Goal: Information Seeking & Learning: Find specific fact

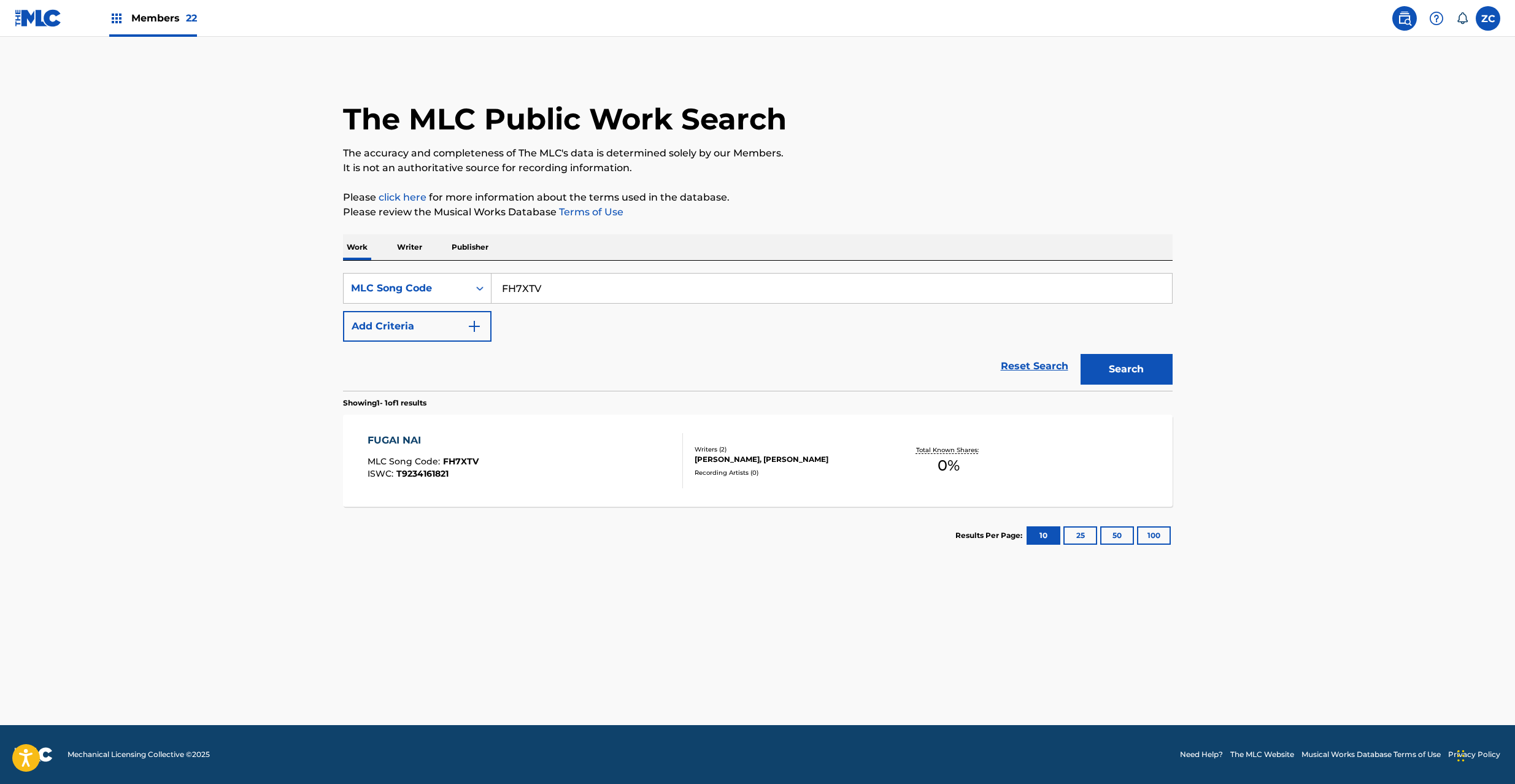
click at [744, 290] on input "FH7XTV" at bounding box center [831, 288] width 680 height 29
click at [1081, 354] on button "Search" at bounding box center [1127, 369] width 92 height 31
paste input "A0SIY"
click at [1081, 354] on button "Search" at bounding box center [1127, 369] width 92 height 31
paste input "YP261Q"
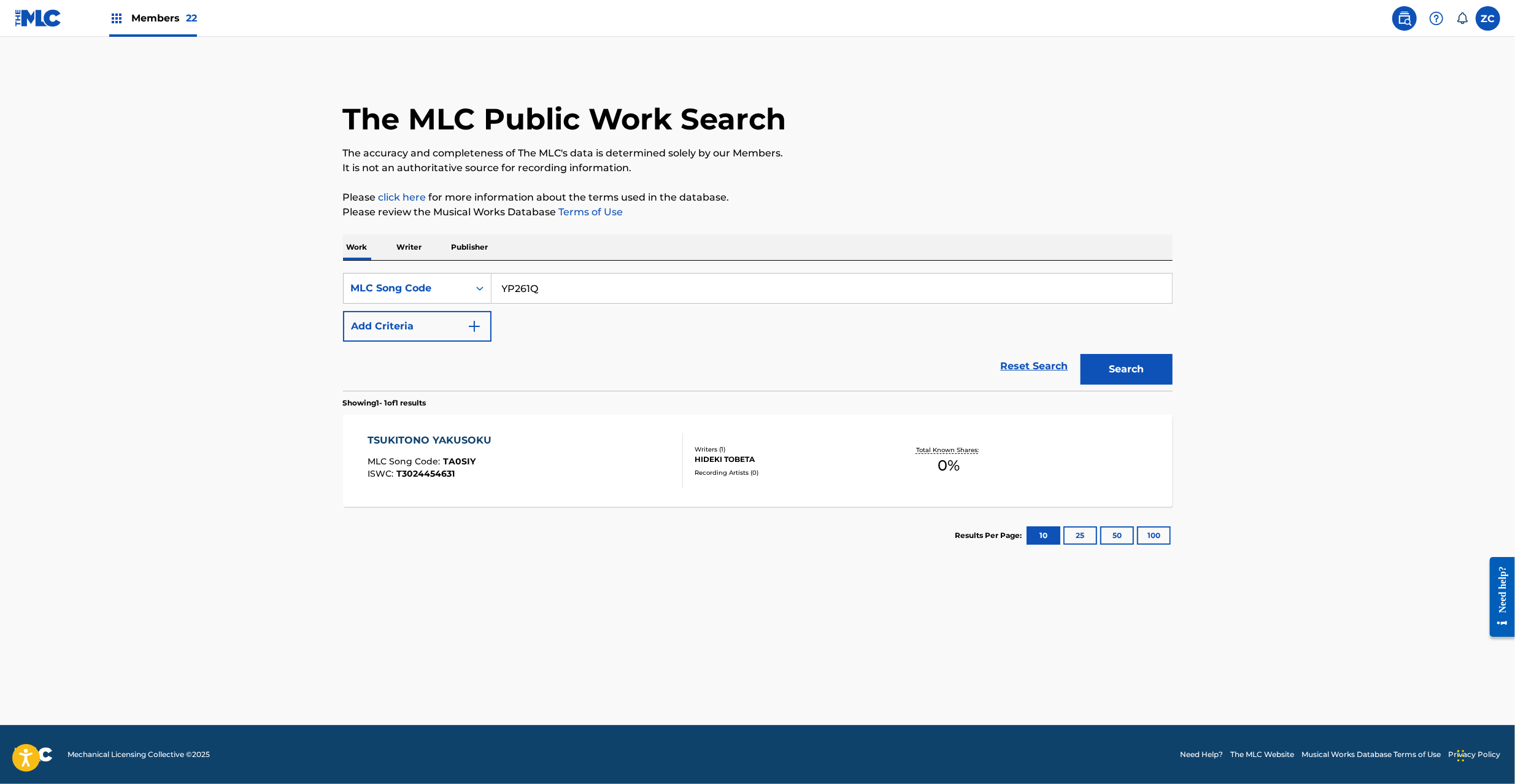
click at [1081, 354] on button "Search" at bounding box center [1127, 369] width 92 height 31
paste input "E08G2"
type input "YE08G2"
click at [1081, 354] on button "Search" at bounding box center [1127, 369] width 92 height 31
click at [762, 483] on div "YASURAGINO [PERSON_NAME] MLC Song Code : YE08G2 ISWC : T9290106240 Writers ( 1 …" at bounding box center [758, 460] width 830 height 92
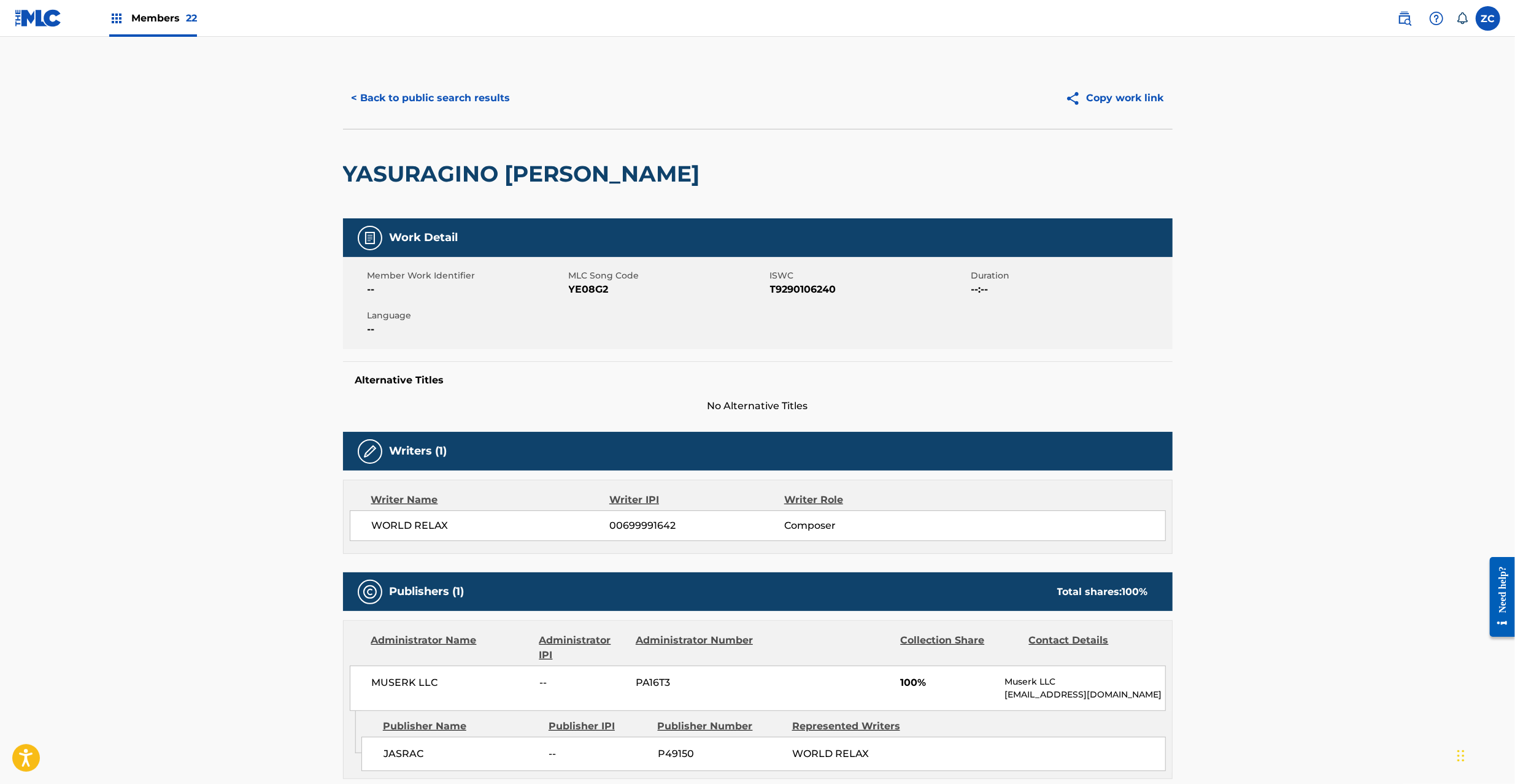
click at [450, 98] on button "< Back to public search results" at bounding box center [431, 98] width 176 height 31
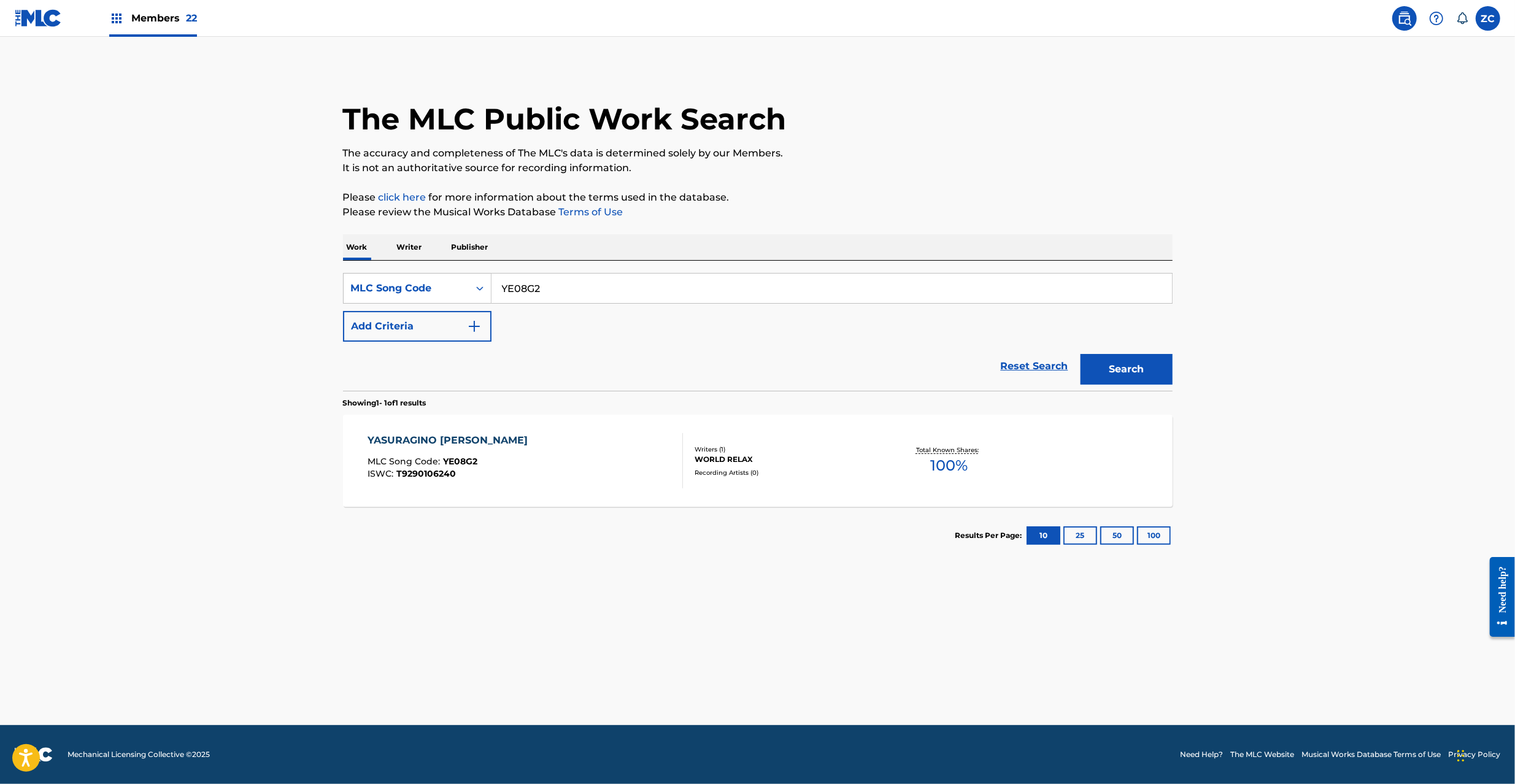
click at [812, 286] on input "YE08G2" at bounding box center [831, 288] width 680 height 29
paste input "HB99AB"
click at [1081, 354] on button "Search" at bounding box center [1127, 369] width 92 height 31
click at [597, 287] on input "HB99AB" at bounding box center [831, 288] width 680 height 29
paste input "6OQJ"
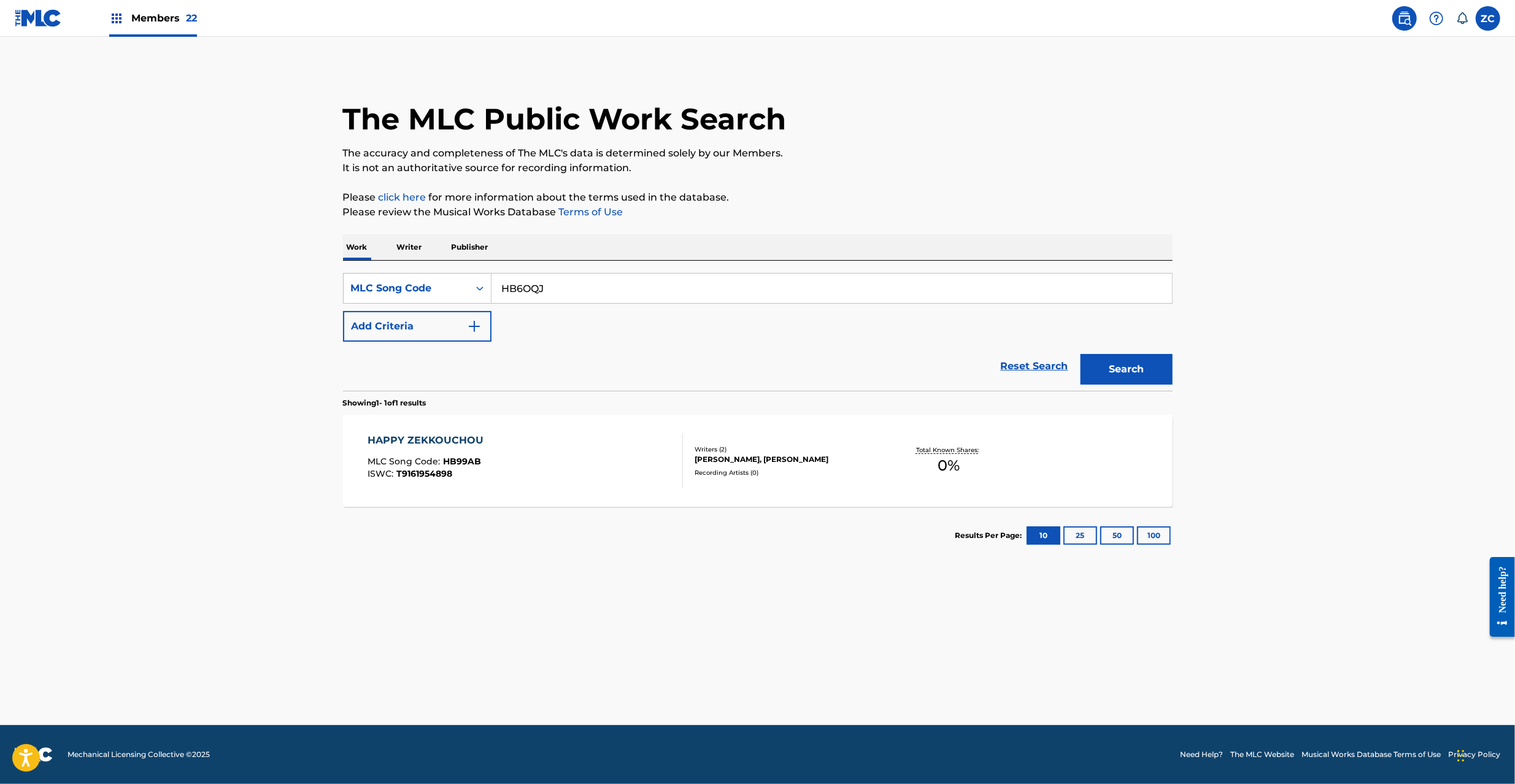
type input "HB6OQJ"
click at [1081, 354] on button "Search" at bounding box center [1127, 369] width 92 height 31
click at [587, 474] on div "HAPPY ZEKKOUCHOU MLC Song Code : HB6OQJ ISWC : T9161954898" at bounding box center [525, 461] width 315 height 56
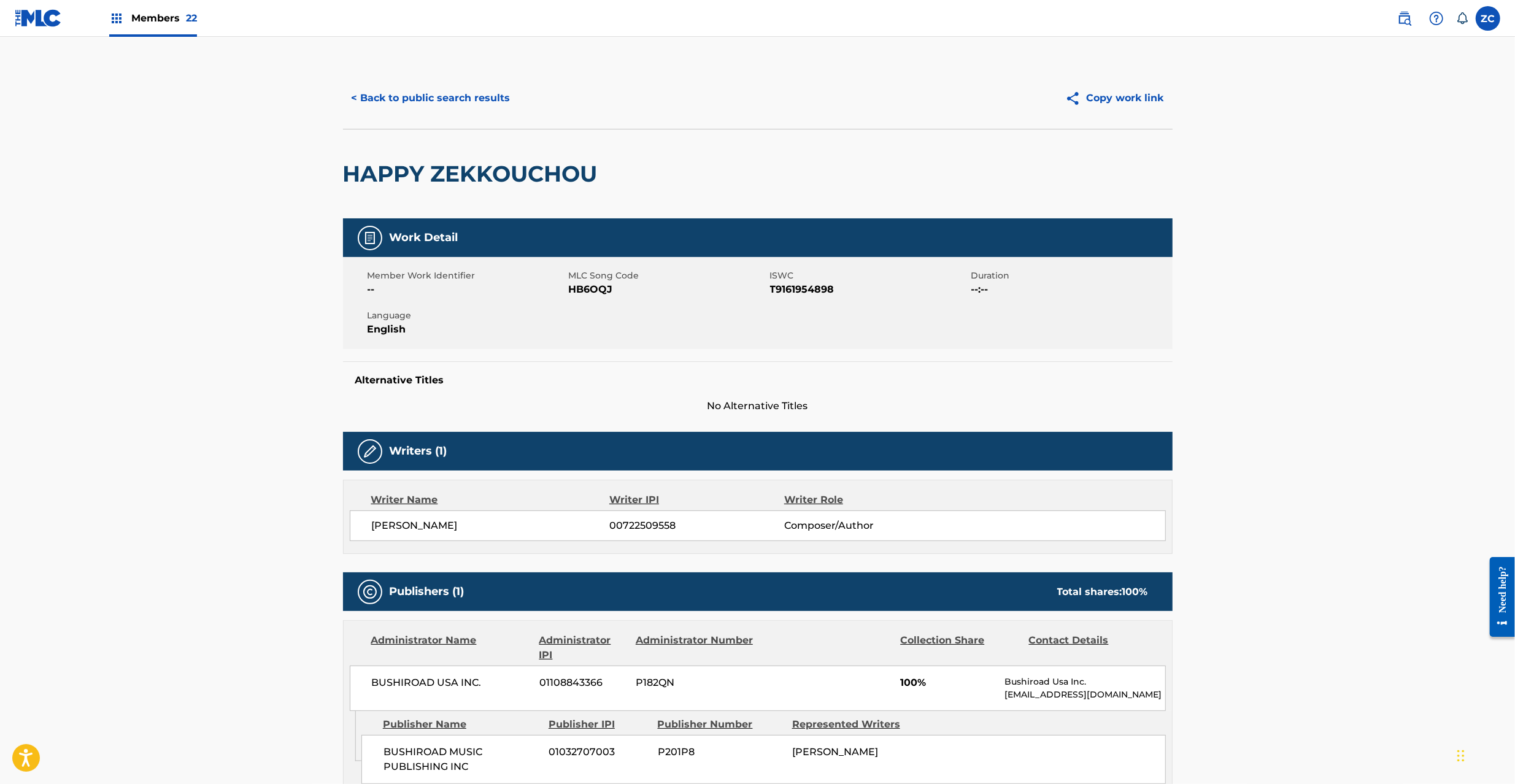
click at [472, 93] on button "< Back to public search results" at bounding box center [431, 98] width 176 height 31
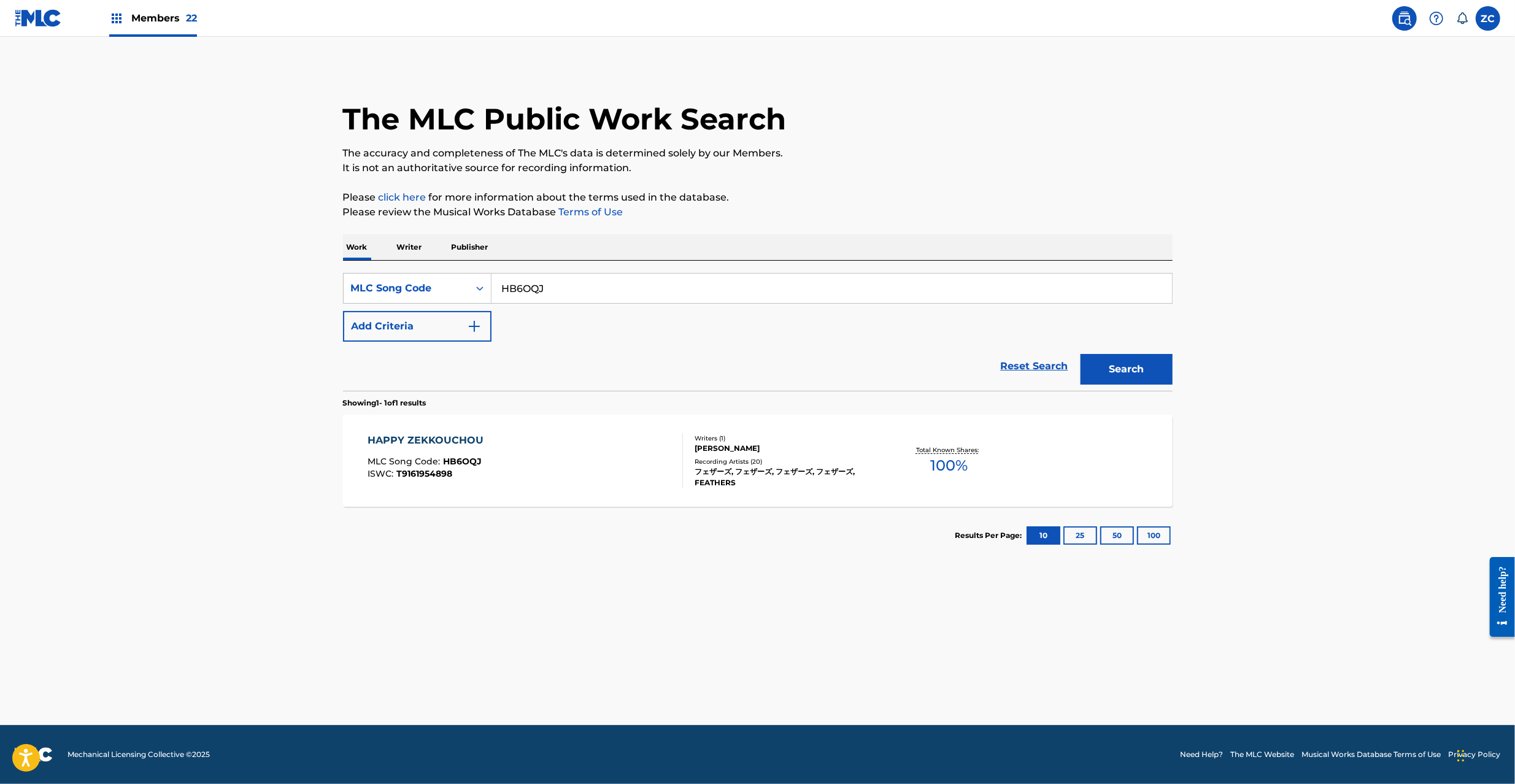
click at [900, 288] on input "HB6OQJ" at bounding box center [831, 288] width 680 height 29
paste input "MH05ZU"
click at [1081, 354] on button "Search" at bounding box center [1127, 369] width 92 height 31
paste input "V15EW"
type input "MV15EW"
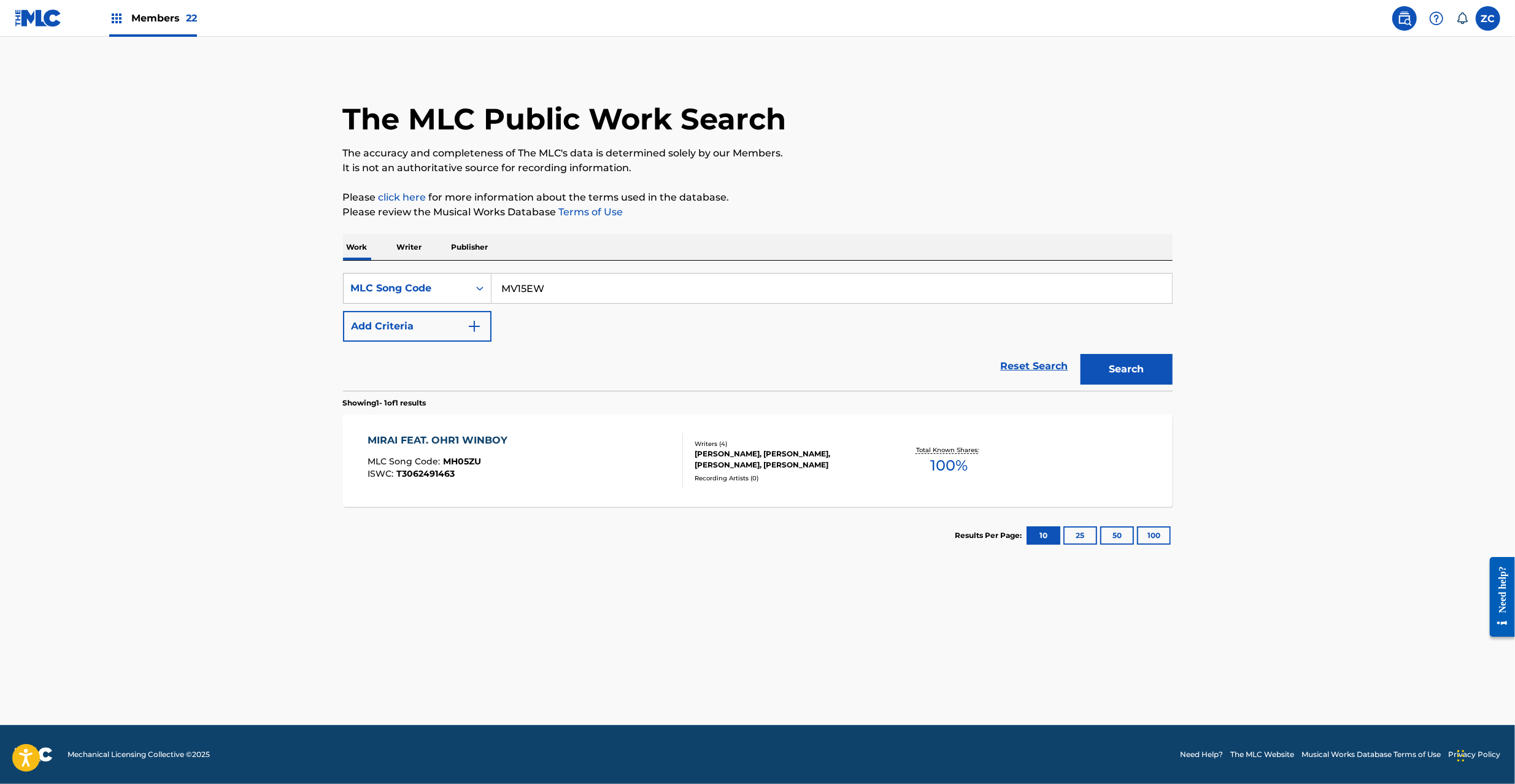
click at [1081, 354] on button "Search" at bounding box center [1127, 369] width 92 height 31
click at [838, 463] on div "[PERSON_NAME] [PERSON_NAME], [PERSON_NAME], [PERSON_NAME], WINBOY HOR1" at bounding box center [787, 454] width 185 height 22
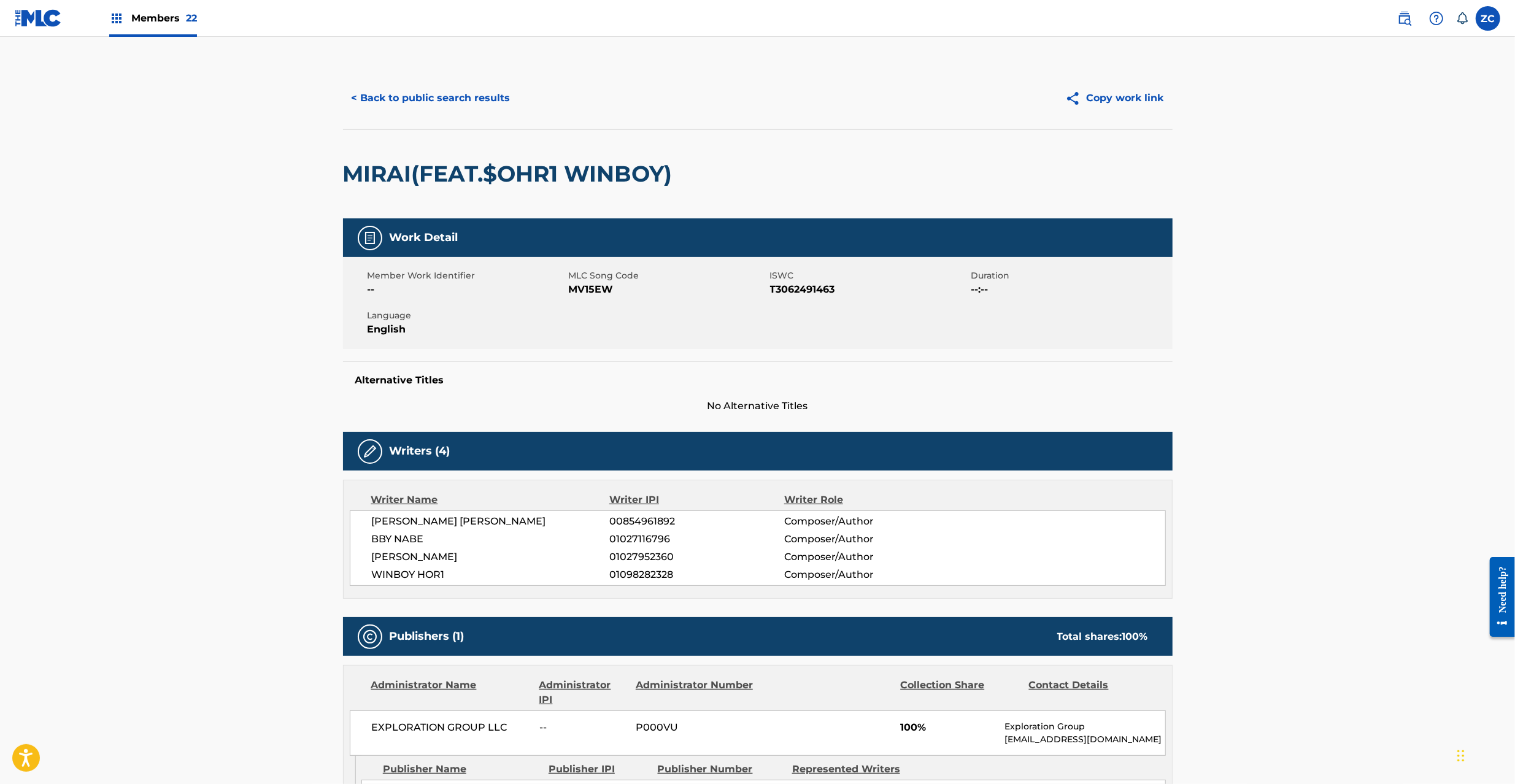
click at [484, 87] on button "< Back to public search results" at bounding box center [431, 98] width 176 height 31
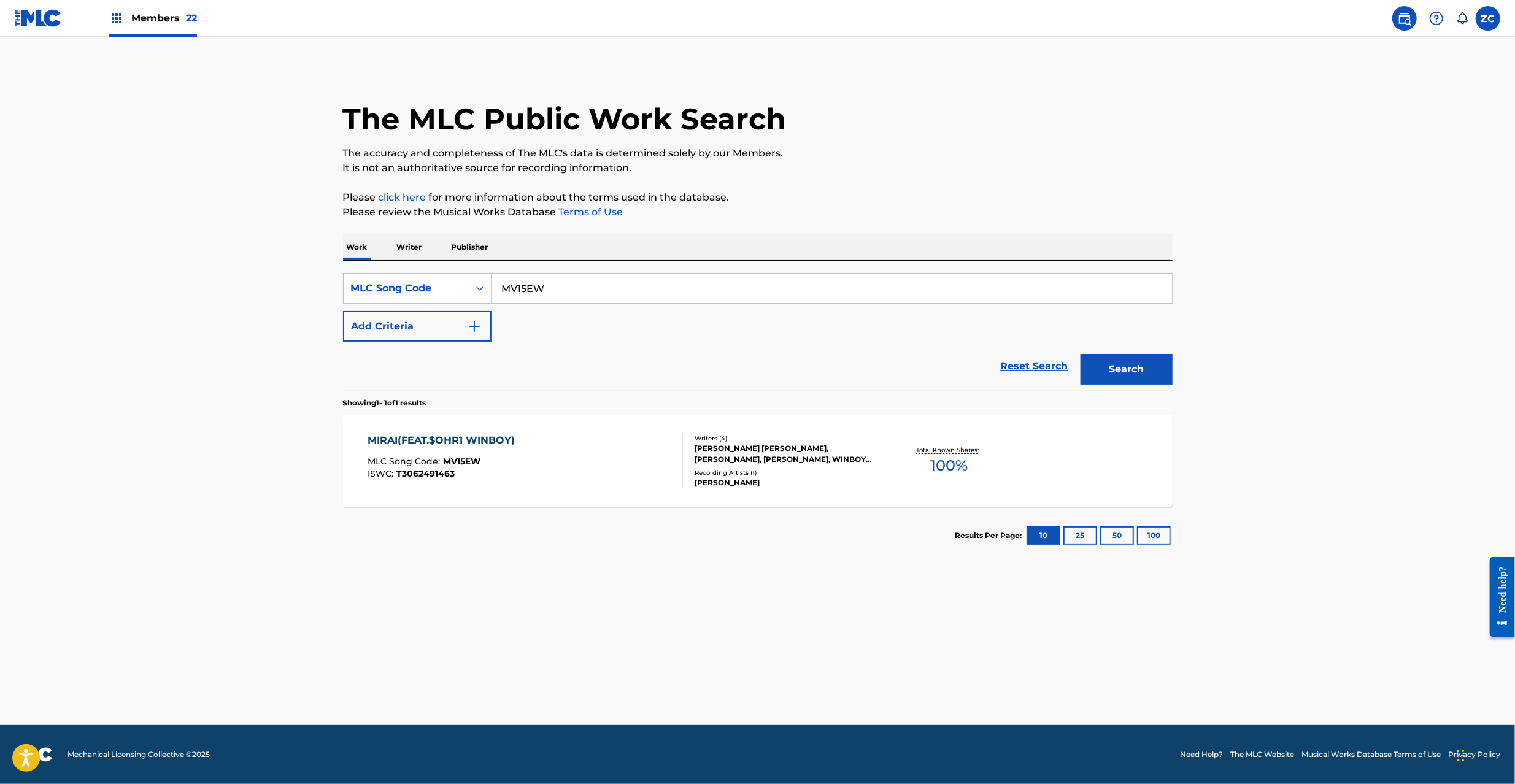
click at [563, 298] on input "MV15EW" at bounding box center [831, 288] width 680 height 29
paste input "SC4OA8"
click at [1081, 354] on button "Search" at bounding box center [1127, 369] width 92 height 31
click at [632, 282] on input "SC4OA8" at bounding box center [831, 288] width 680 height 29
paste input "60O5C"
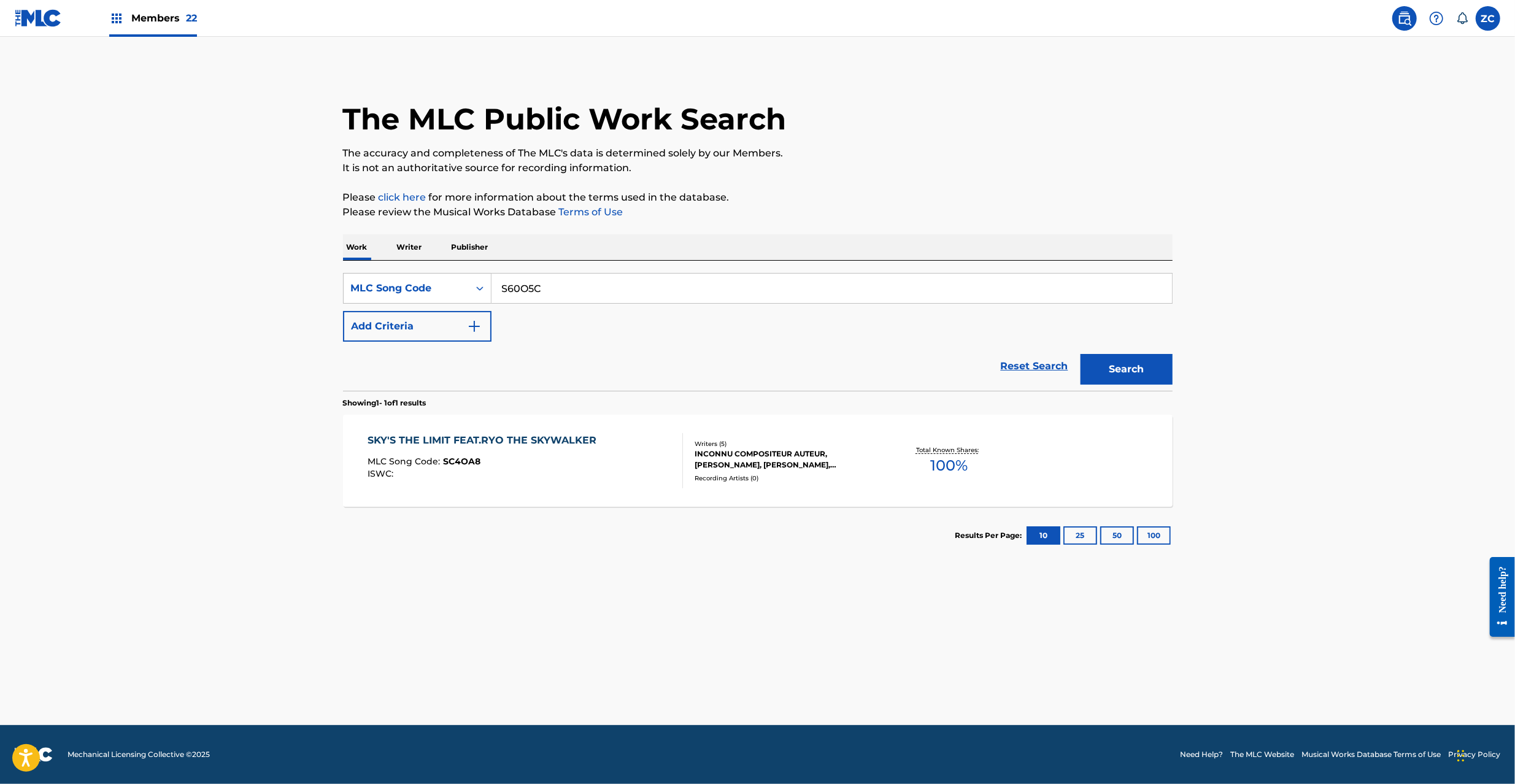
type input "S60O5C"
click at [1081, 354] on button "Search" at bounding box center [1127, 369] width 92 height 31
click at [567, 449] on div "SKY'S THE LIMIT (FEAT. RYO THE SKYWALKER) MLC Song Code : S60O5C ISWC : T317478…" at bounding box center [490, 461] width 245 height 56
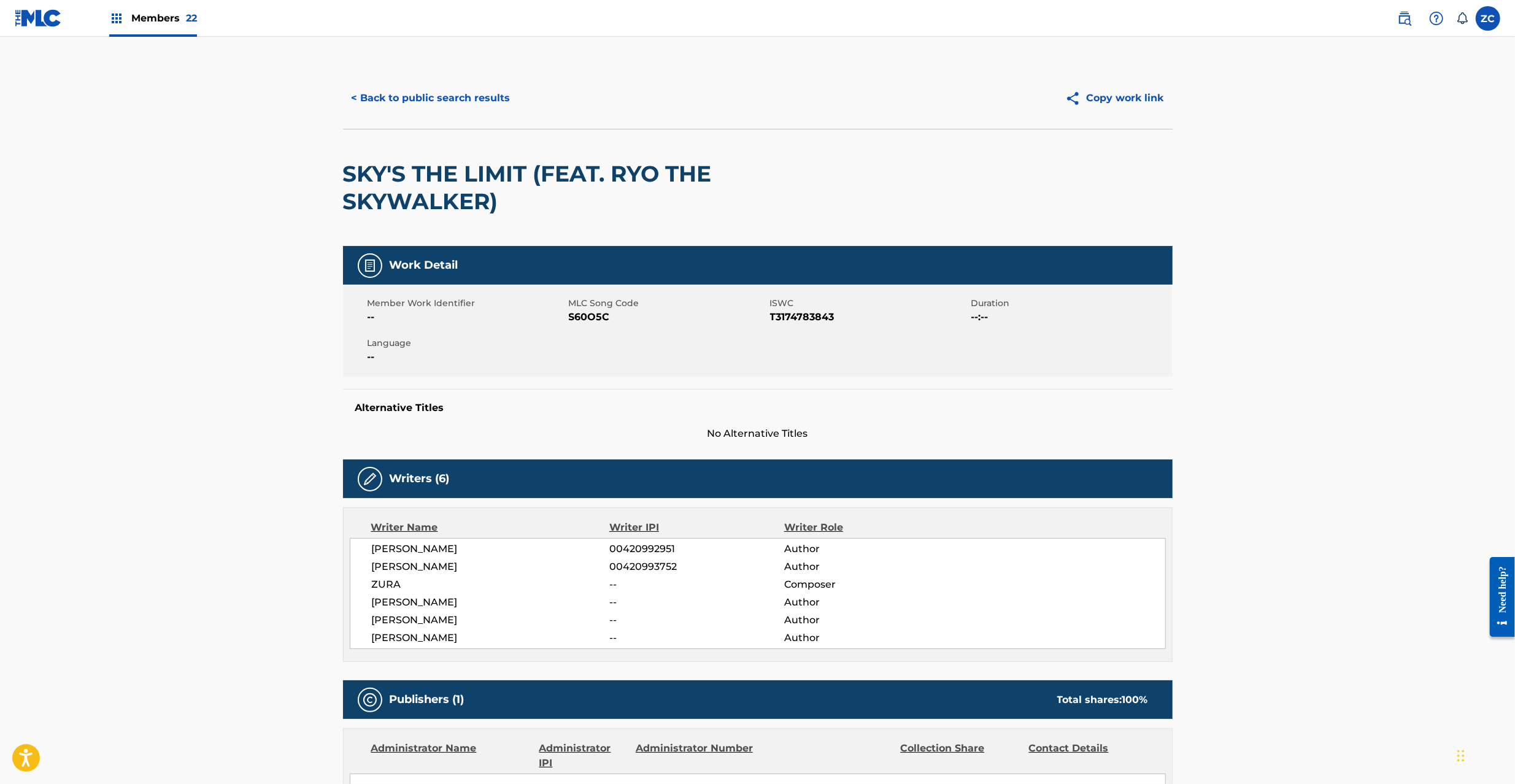
click at [418, 91] on button "< Back to public search results" at bounding box center [431, 98] width 176 height 31
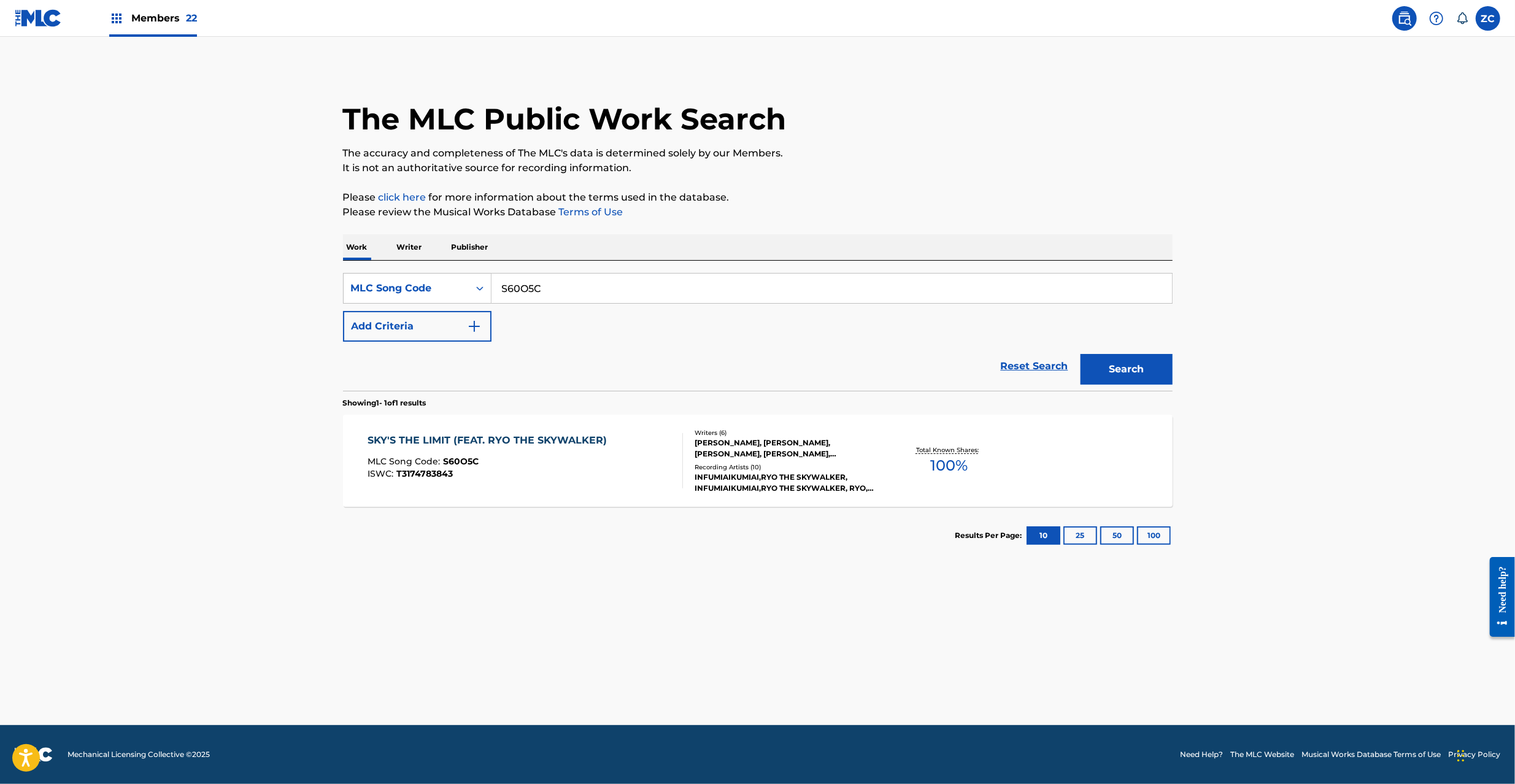
click at [568, 268] on div "SearchWithCriteria595c2de6-d35e-4711-b33c-6f3e2fccc0ae MLC Song Code S60O5C Add…" at bounding box center [758, 325] width 830 height 130
click at [570, 275] on input "S60O5C" at bounding box center [831, 288] width 680 height 29
paste input "C4OA8"
type input "SC4OA8"
click at [1081, 354] on button "Search" at bounding box center [1127, 369] width 92 height 31
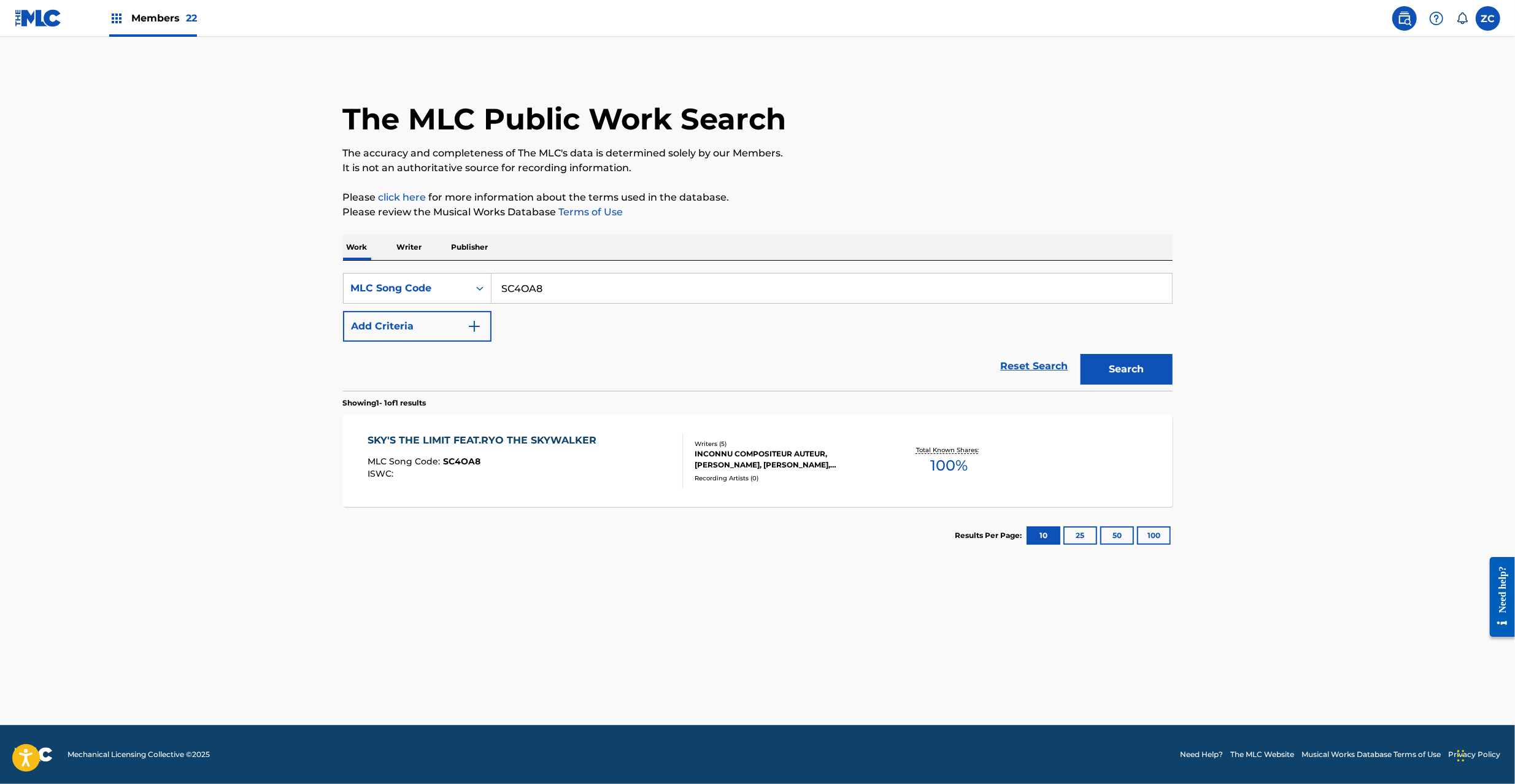
click at [638, 456] on div "SKY'S THE LIMIT FEAT.RYO THE SKYWALKER MLC Song Code : SC4OA8 ISWC :" at bounding box center [525, 461] width 315 height 56
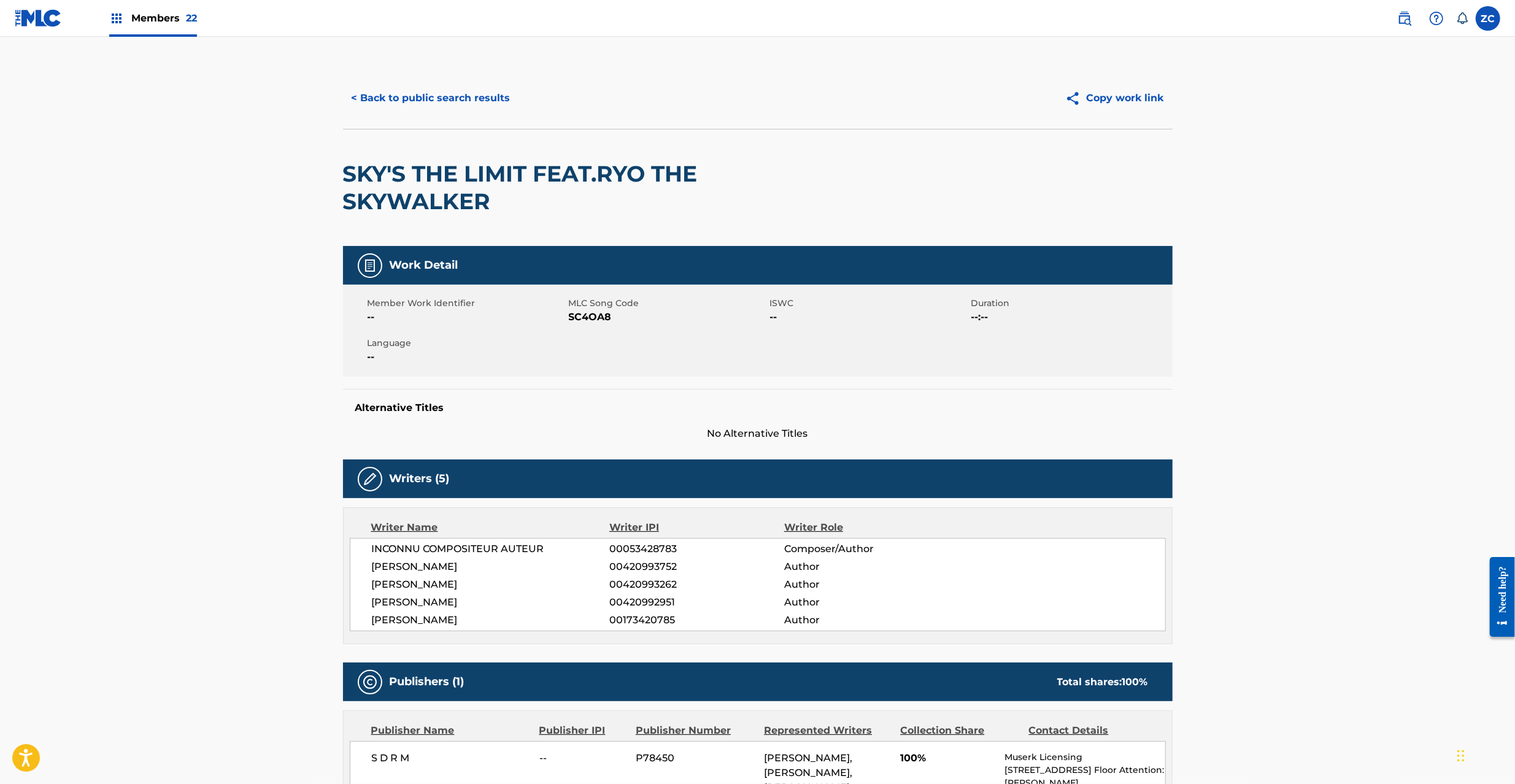
click at [464, 99] on button "< Back to public search results" at bounding box center [431, 98] width 176 height 31
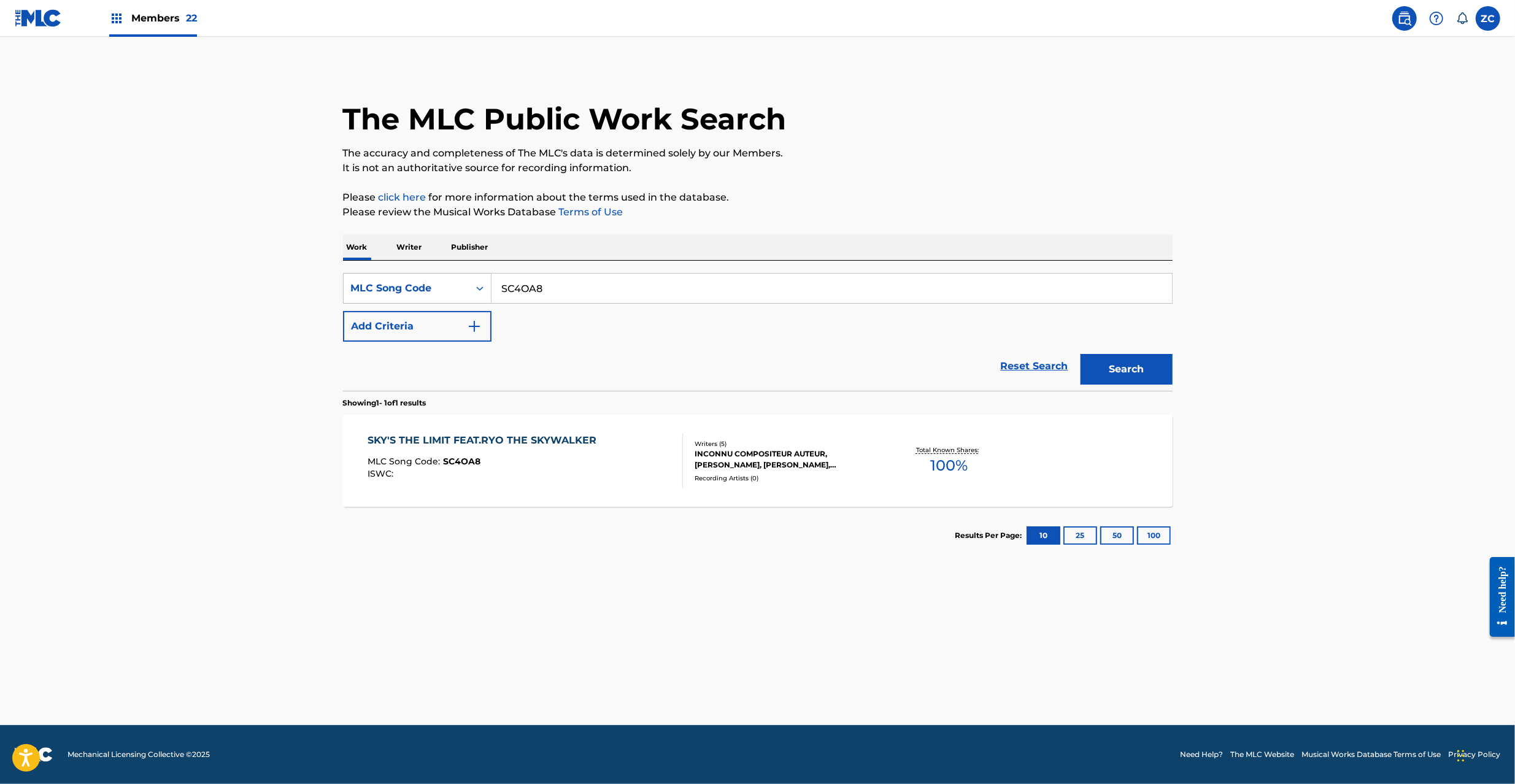
click at [732, 282] on input "SC4OA8" at bounding box center [831, 288] width 680 height 29
paste input "FA1UI0"
click at [1081, 354] on button "Search" at bounding box center [1127, 369] width 92 height 31
paste input "B0UA9"
type input "FB0UA9"
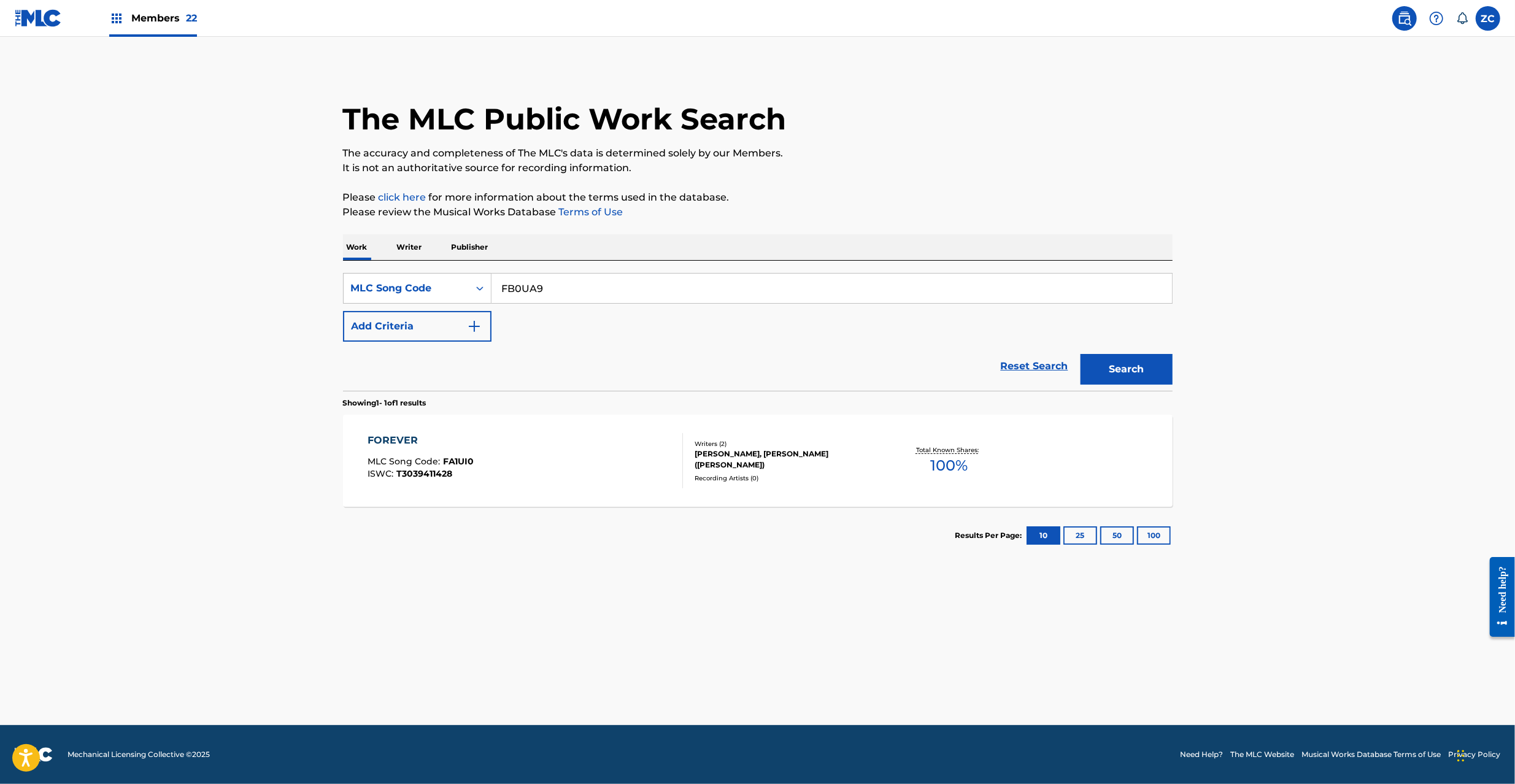
click at [1081, 354] on button "Search" at bounding box center [1127, 369] width 92 height 31
click at [622, 481] on div "FOREVER MLC Song Code : FB0UA9 ISWC : T3039411428" at bounding box center [525, 461] width 315 height 56
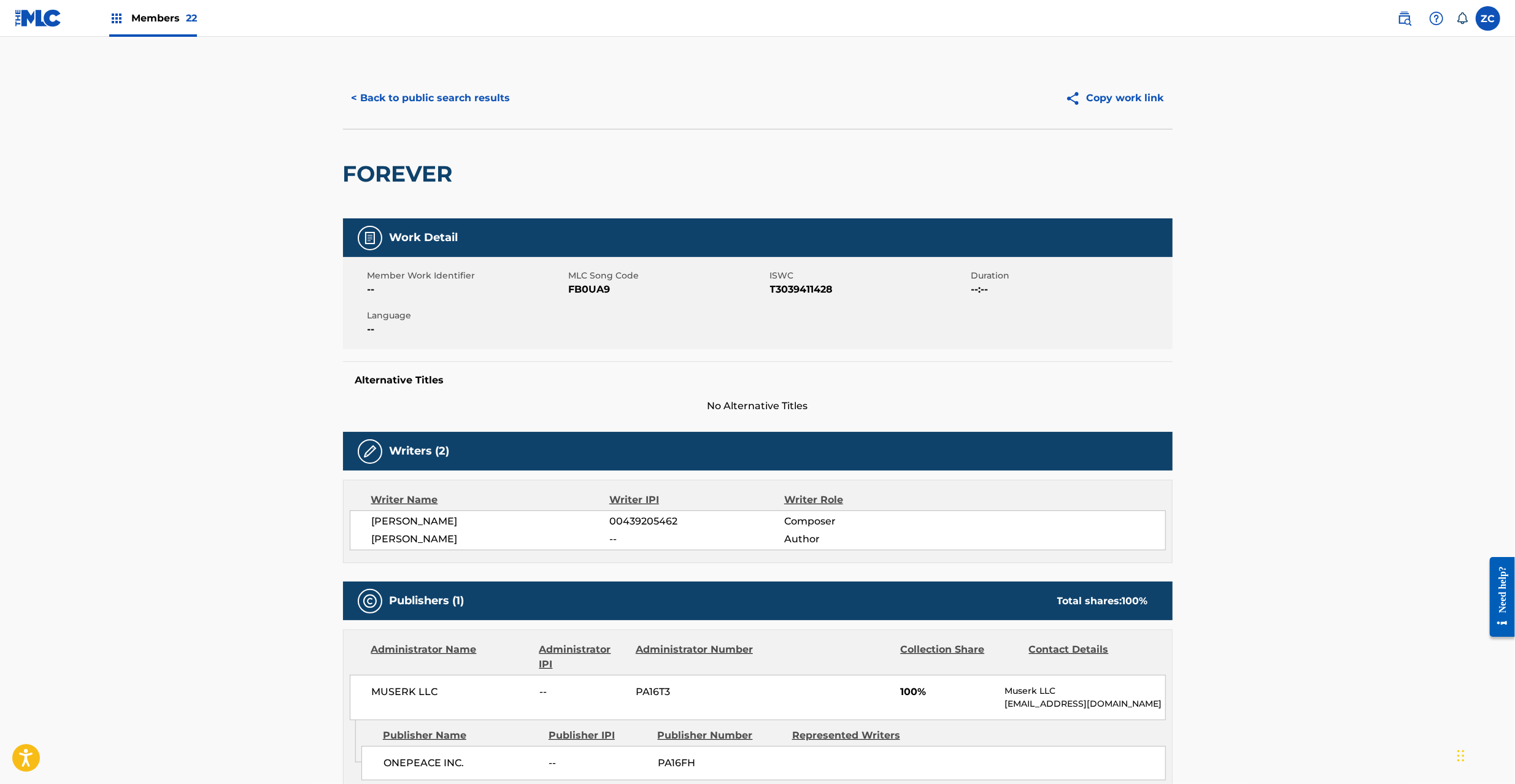
click at [455, 99] on button "< Back to public search results" at bounding box center [431, 98] width 176 height 31
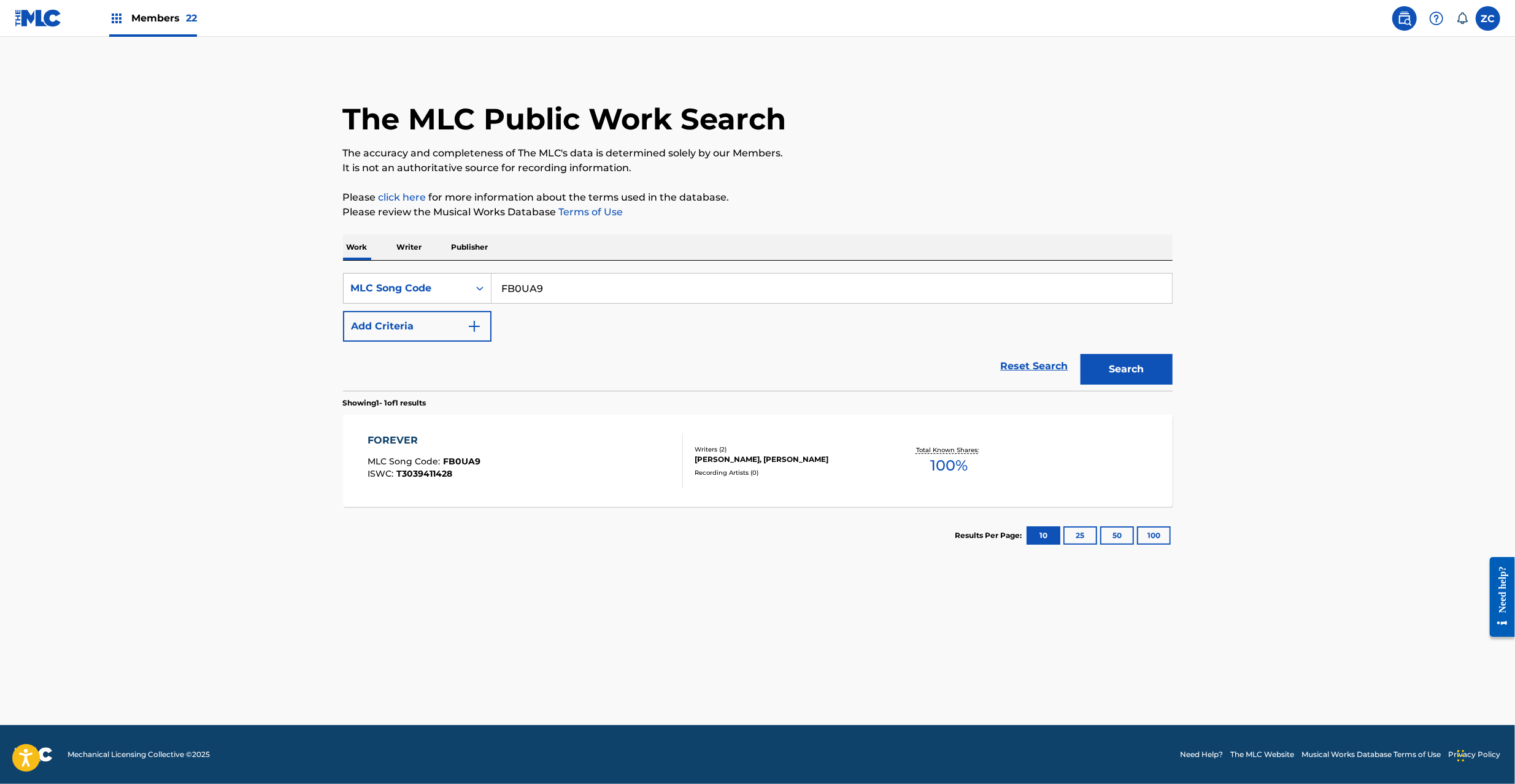
click at [722, 288] on input "FB0UA9" at bounding box center [831, 288] width 680 height 29
paste input "A1UI0"
type input "FA1UI0"
click at [1081, 354] on button "Search" at bounding box center [1127, 369] width 92 height 31
click at [607, 447] on div "FOREVER MLC Song Code : FA1UI0 ISWC : T3039411428" at bounding box center [525, 461] width 315 height 56
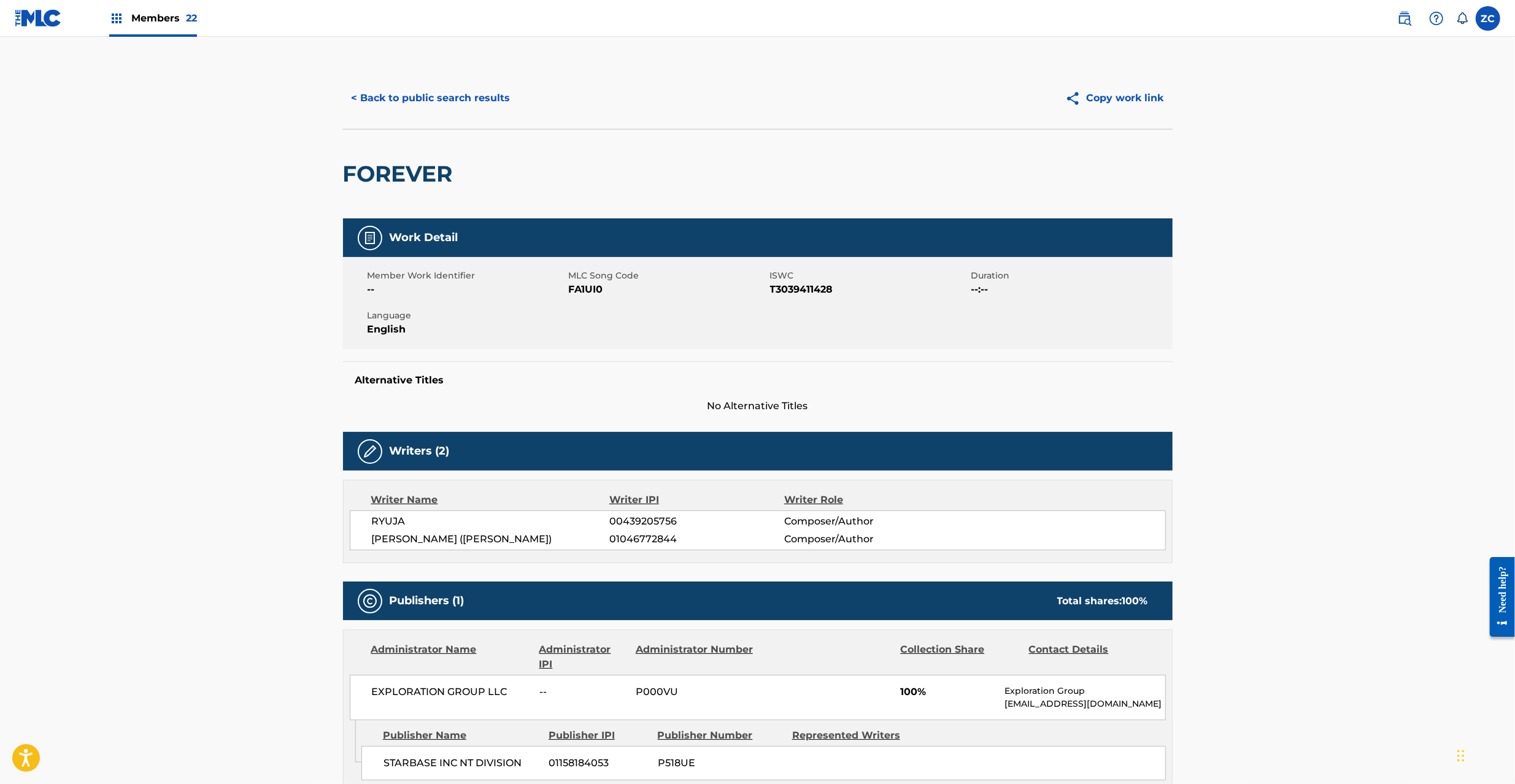
click at [433, 106] on button "< Back to public search results" at bounding box center [431, 98] width 176 height 31
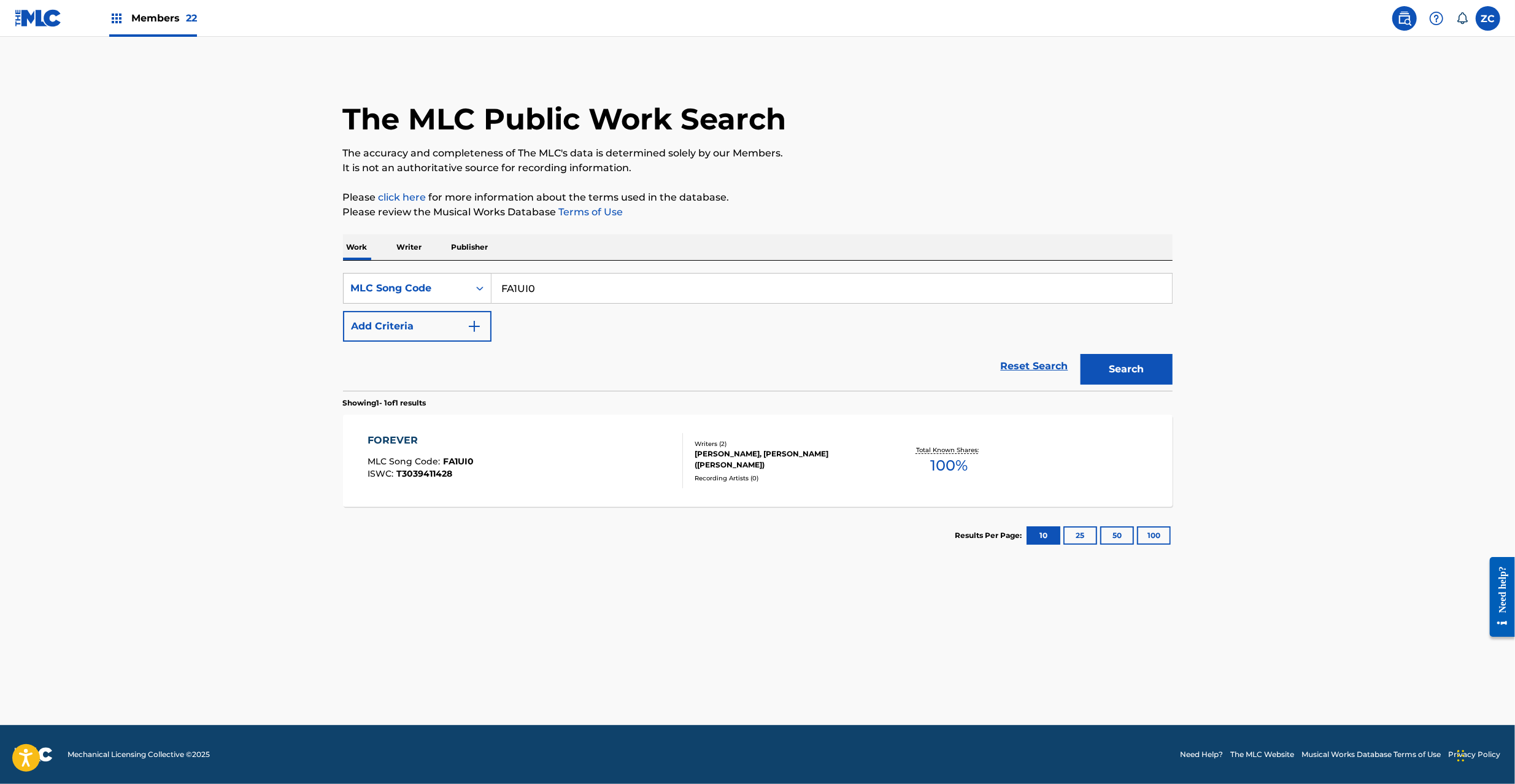
click at [646, 303] on div "FA1UI0" at bounding box center [832, 288] width 681 height 31
click at [650, 303] on div "FA1UI0" at bounding box center [832, 288] width 681 height 31
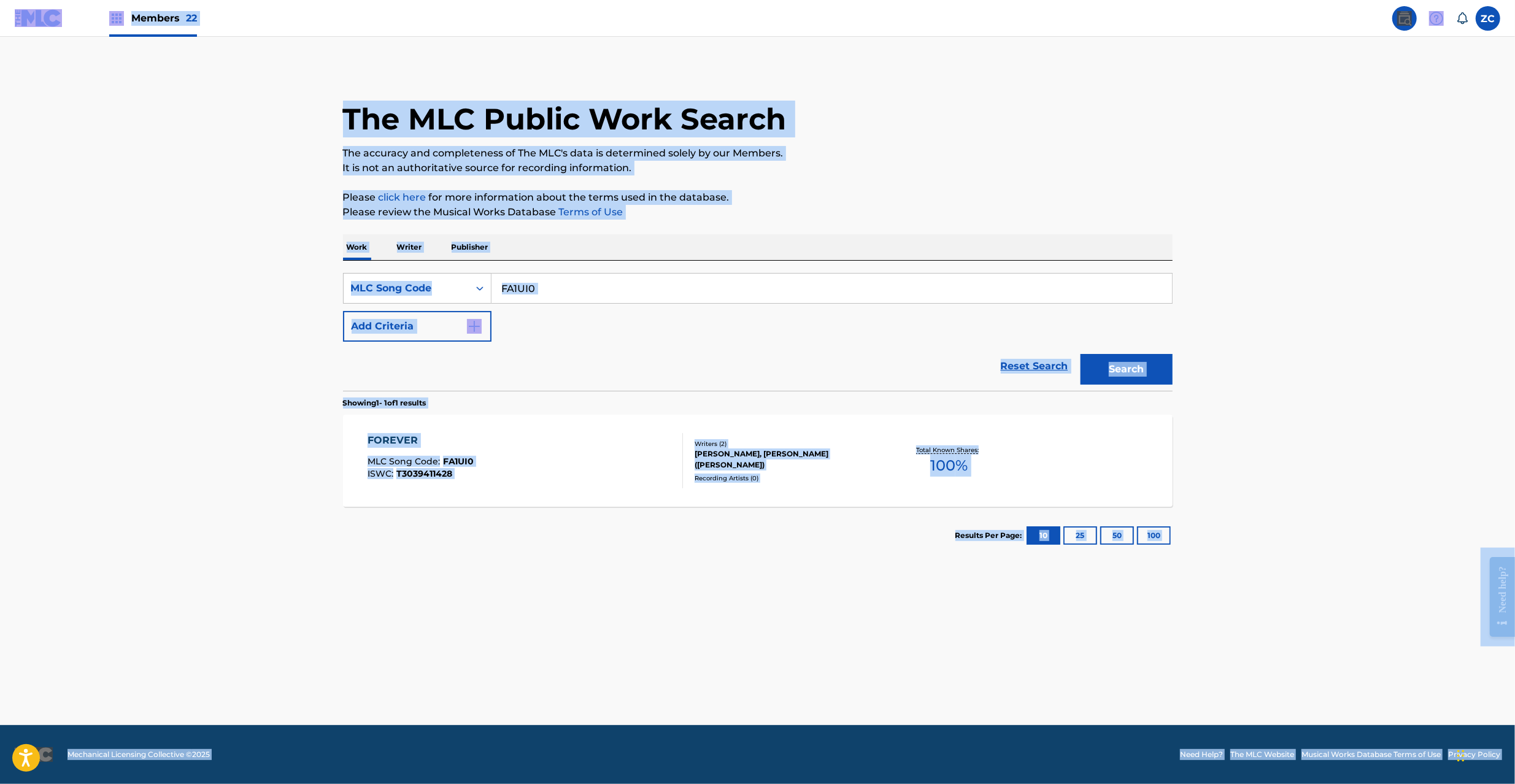
click at [870, 285] on input "FA1UI0" at bounding box center [831, 288] width 680 height 29
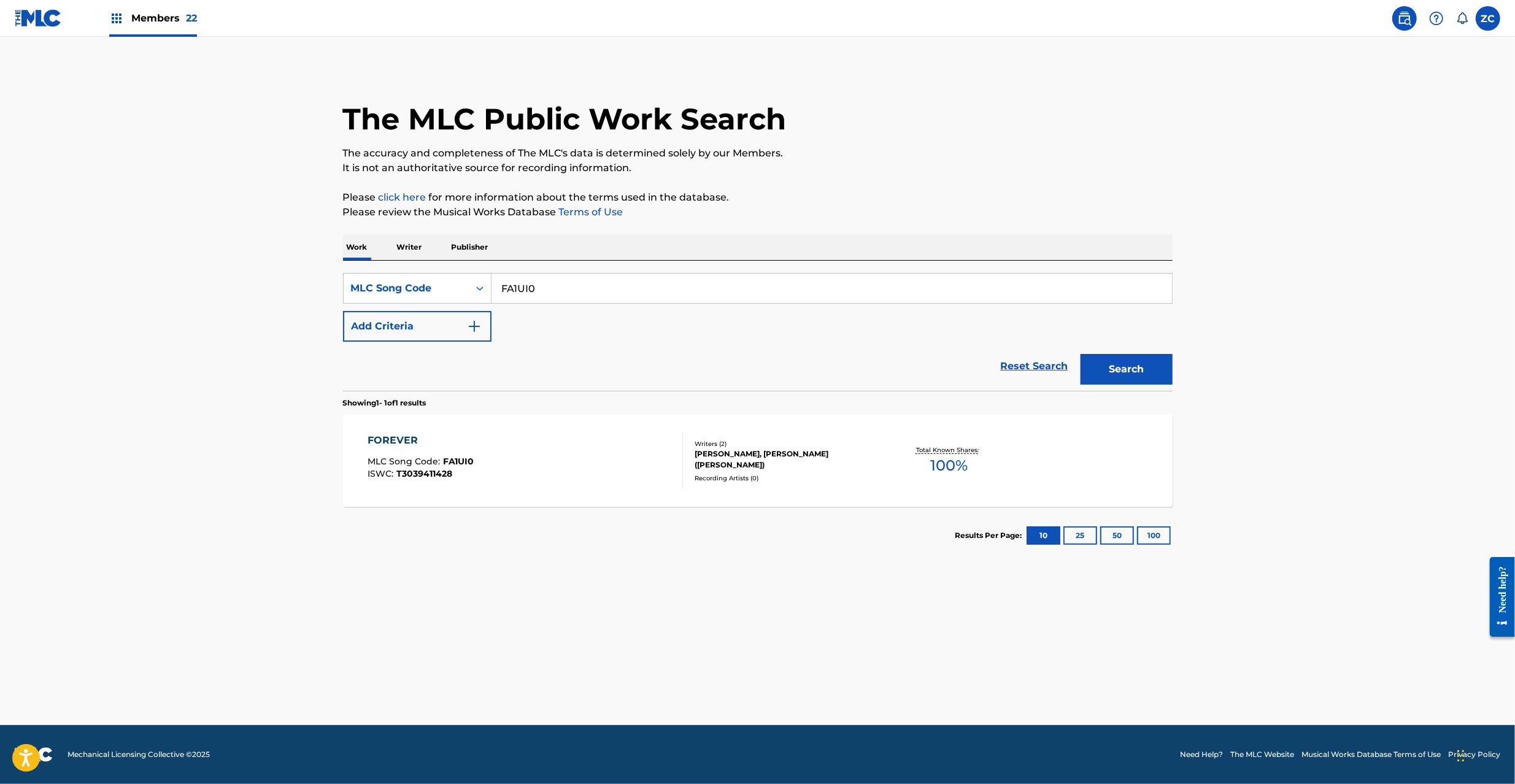
paste input "I26PDY"
click at [1130, 374] on button "Search" at bounding box center [1127, 369] width 92 height 31
click at [804, 281] on input "I26PDY" at bounding box center [831, 288] width 680 height 29
paste input "G7AII"
type input "IG7AII"
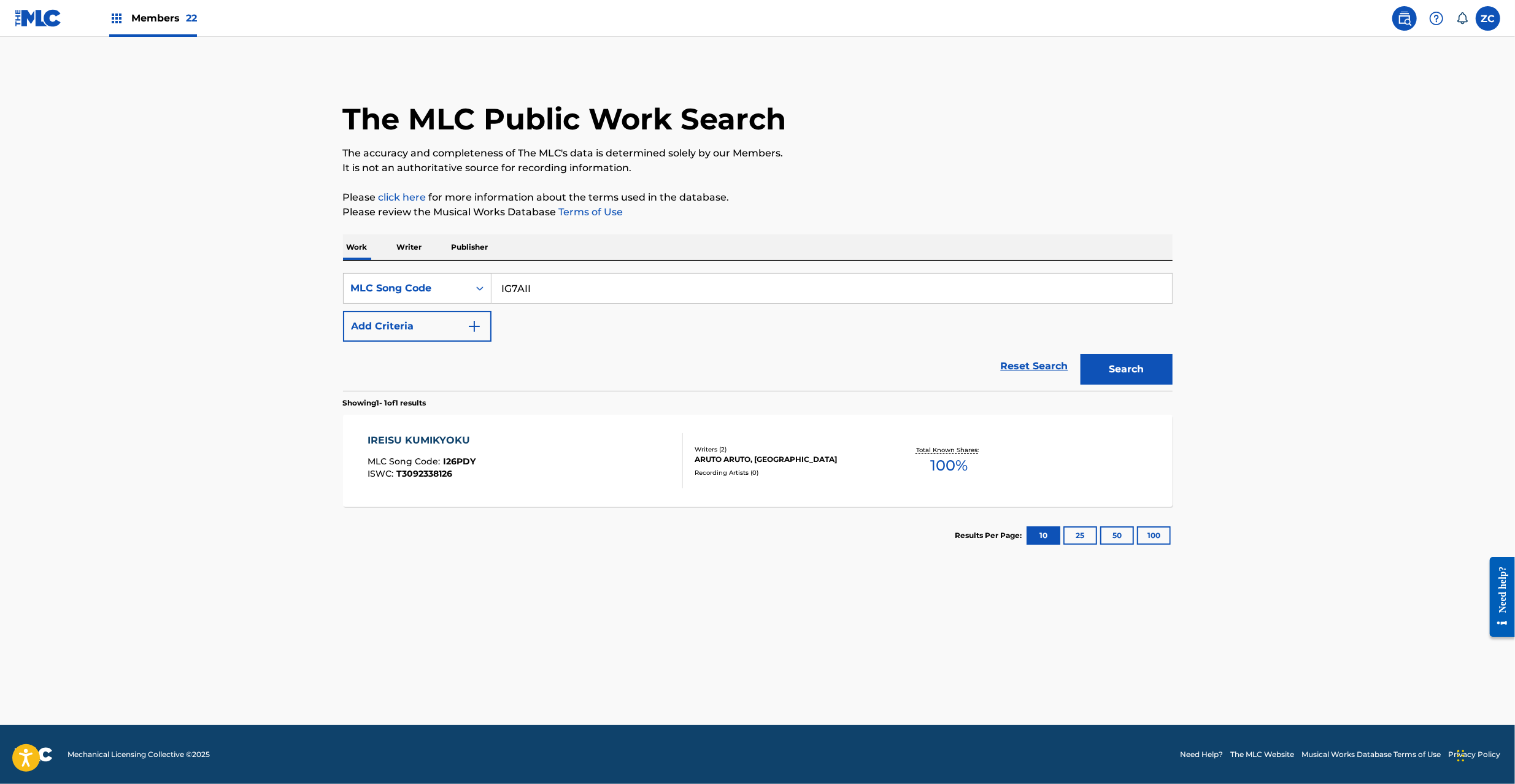
click at [1116, 366] on button "Search" at bounding box center [1127, 369] width 92 height 31
click at [16, 21] on img at bounding box center [38, 18] width 47 height 17
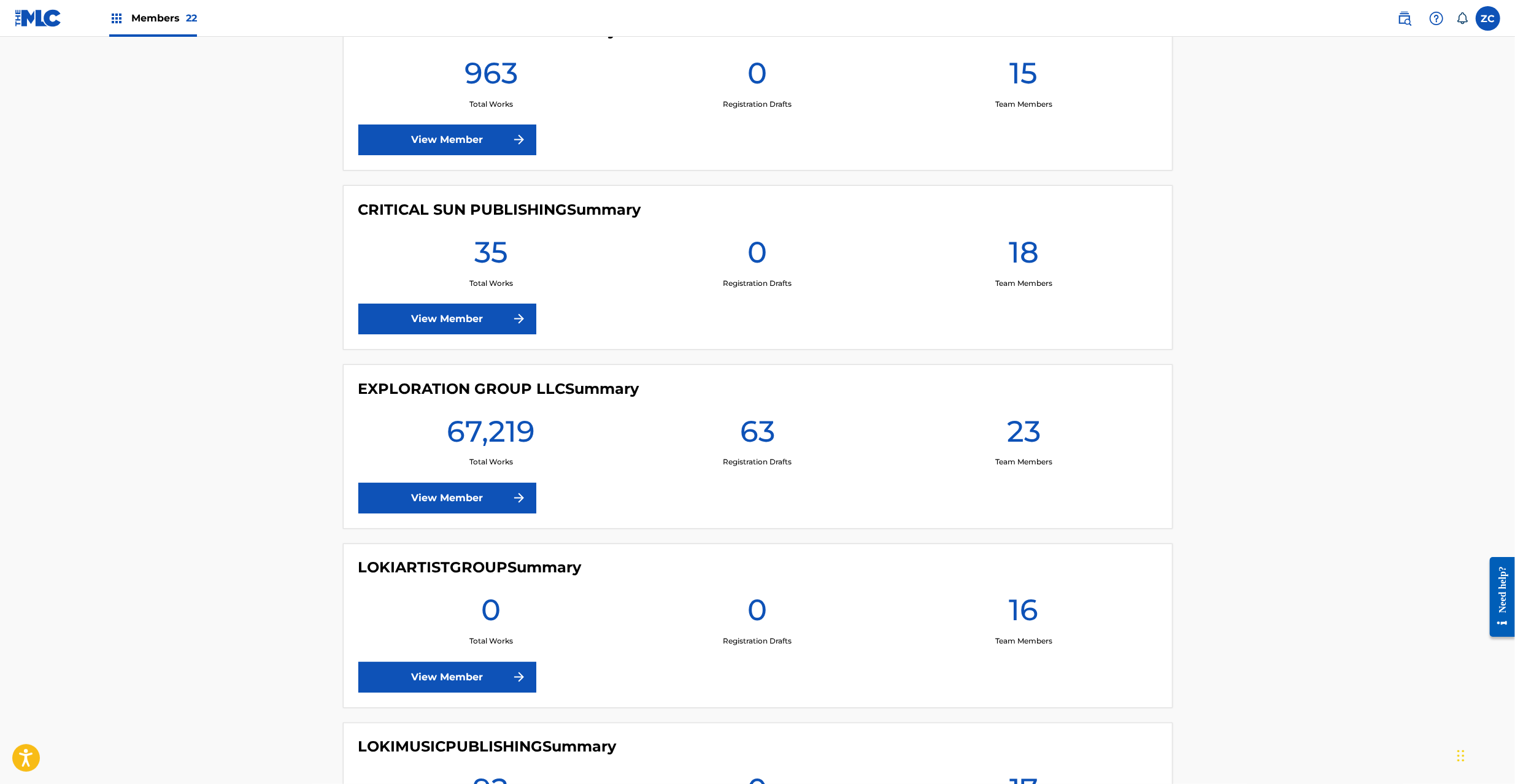
scroll to position [1853, 0]
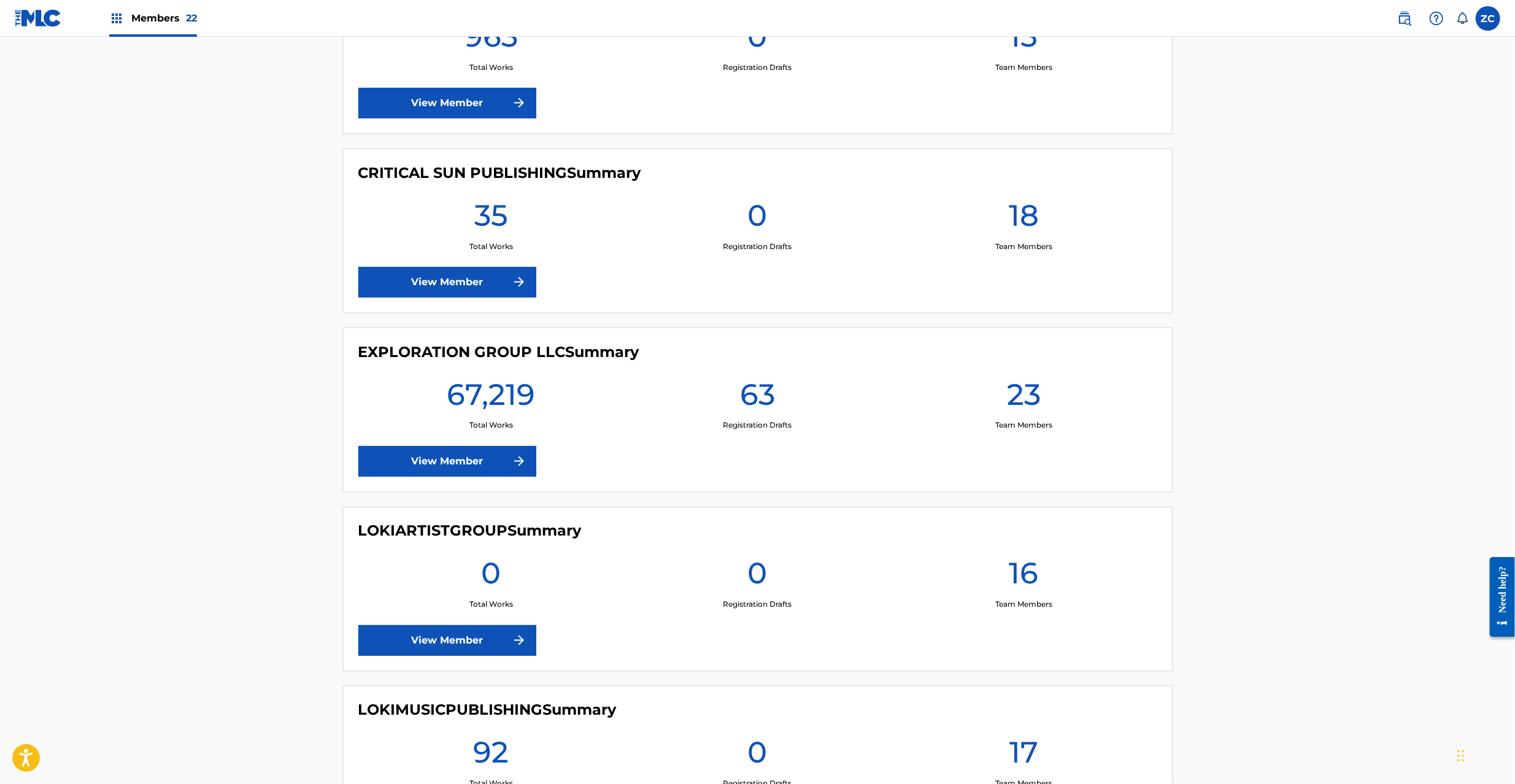
click at [490, 475] on link "View Member" at bounding box center [447, 461] width 178 height 31
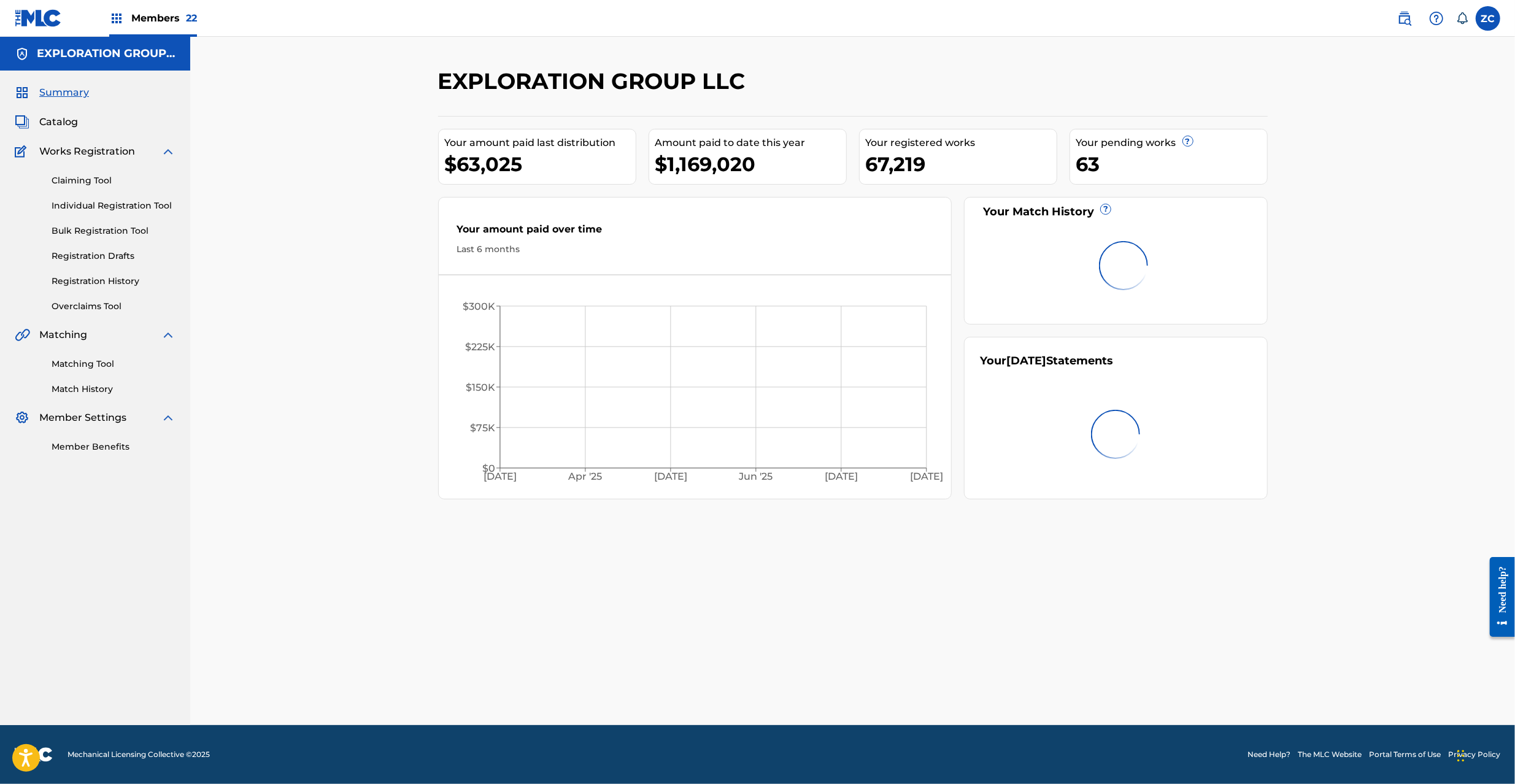
click at [60, 119] on span "Catalog" at bounding box center [58, 121] width 39 height 15
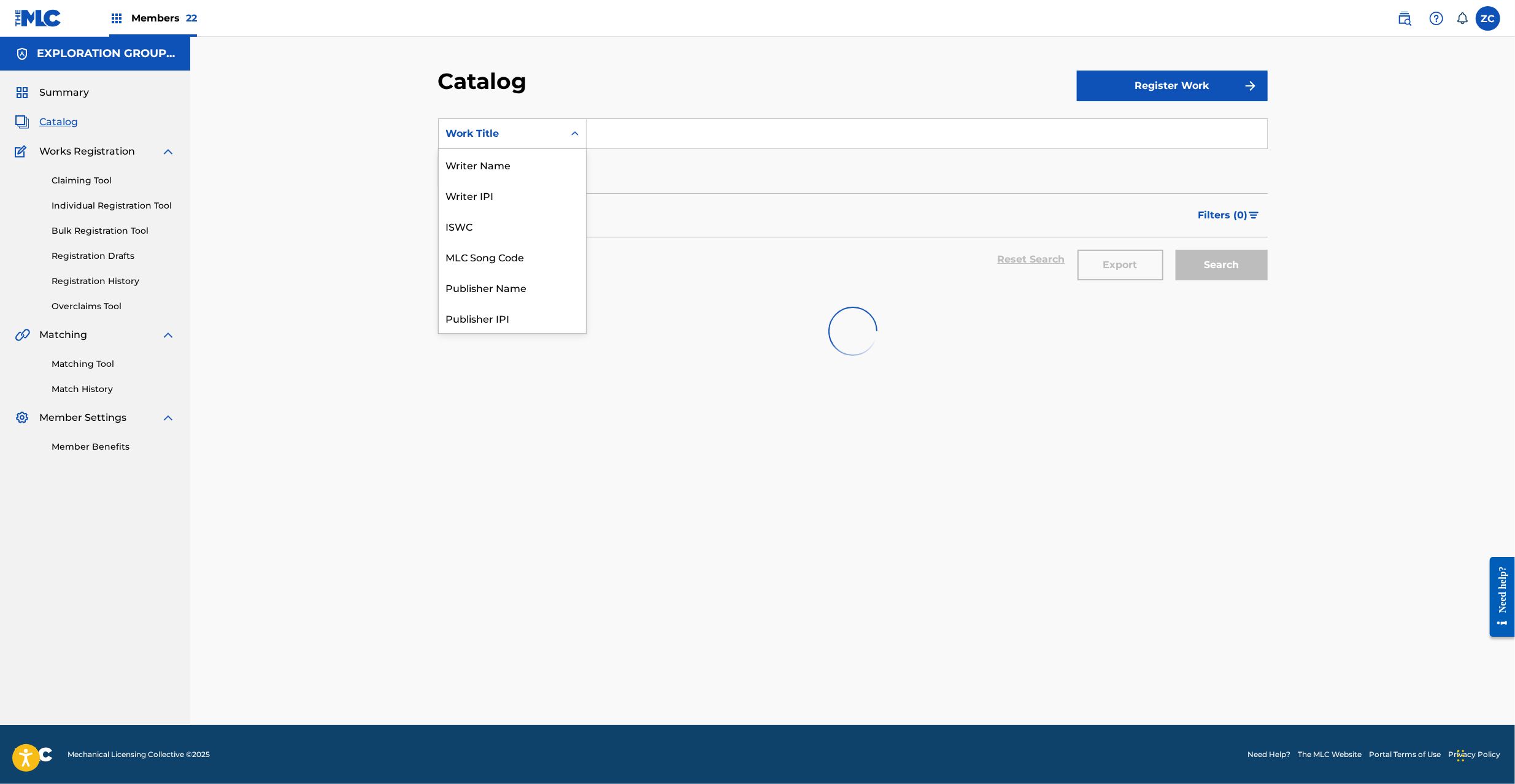
drag, startPoint x: 509, startPoint y: 136, endPoint x: 503, endPoint y: 170, distance: 34.5
click at [509, 136] on div "Work Title" at bounding box center [501, 133] width 110 height 15
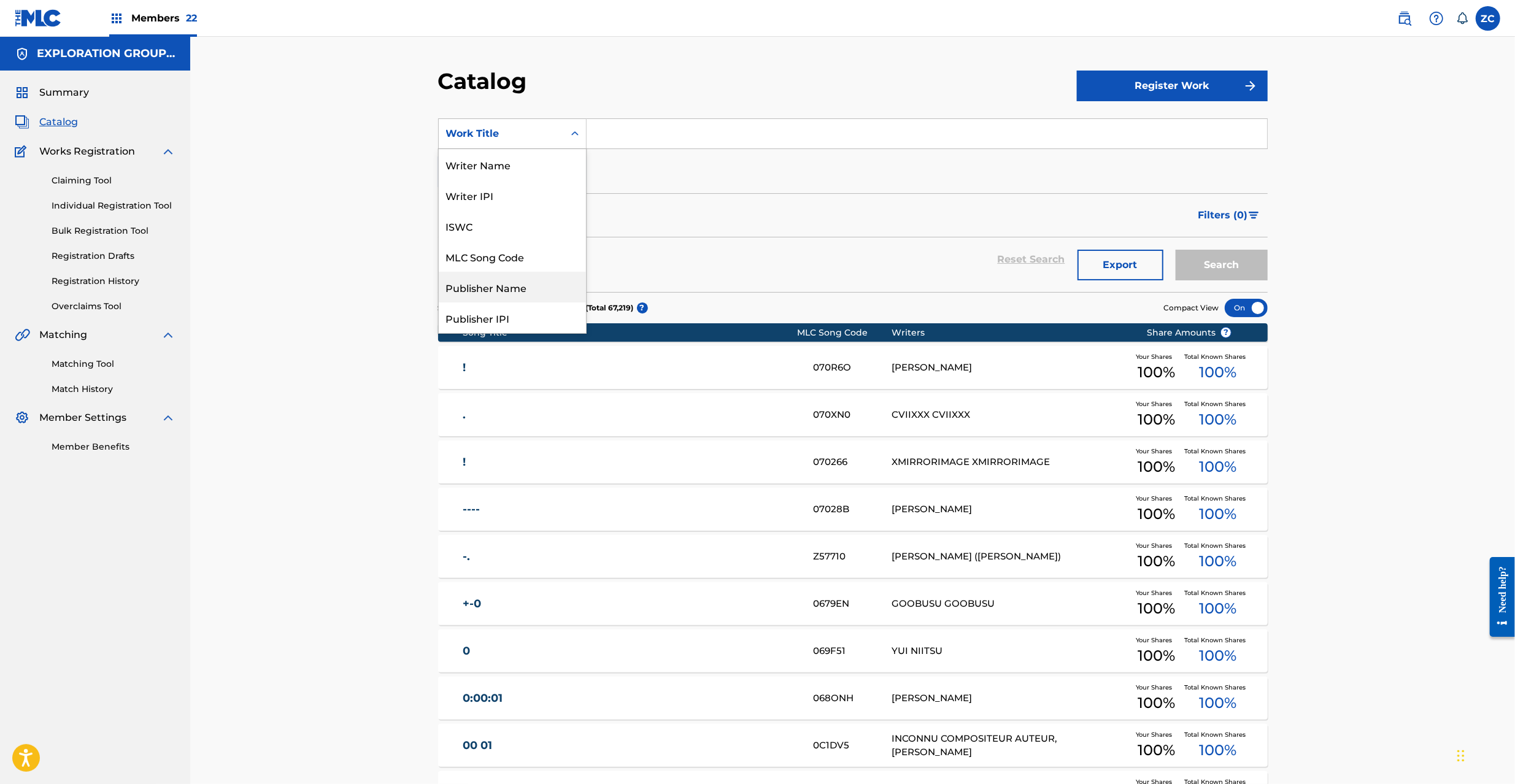
scroll to position [109, 0]
click at [514, 283] on div "Member Work Identifier" at bounding box center [511, 270] width 147 height 31
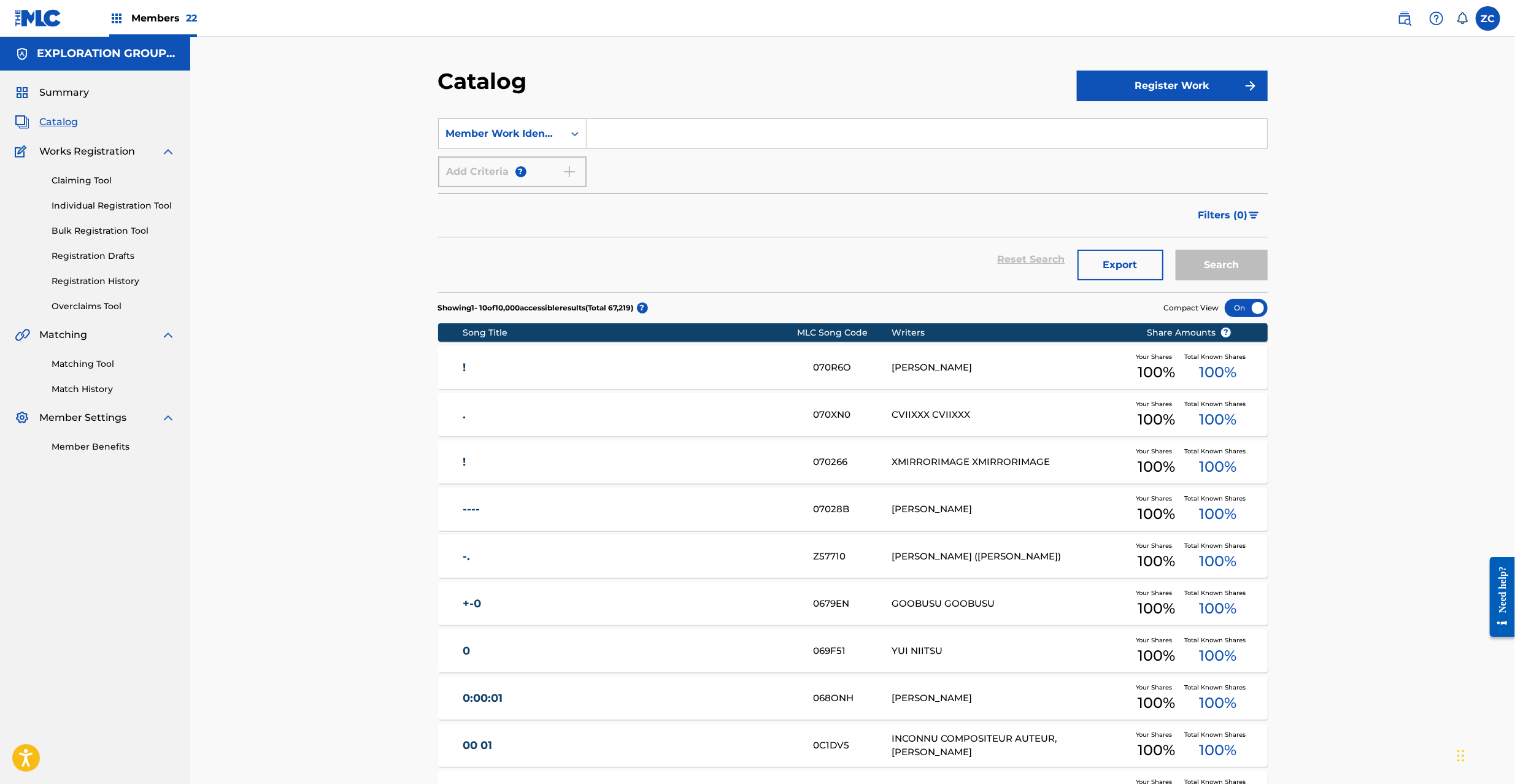
drag, startPoint x: 638, startPoint y: 163, endPoint x: 660, endPoint y: 141, distance: 31.1
click at [660, 141] on input "Search Form" at bounding box center [927, 133] width 680 height 29
paste input "CMP000409527"
type input "CMP000409527"
click at [1205, 260] on button "Search" at bounding box center [1221, 264] width 92 height 31
